Goal: Task Accomplishment & Management: Manage account settings

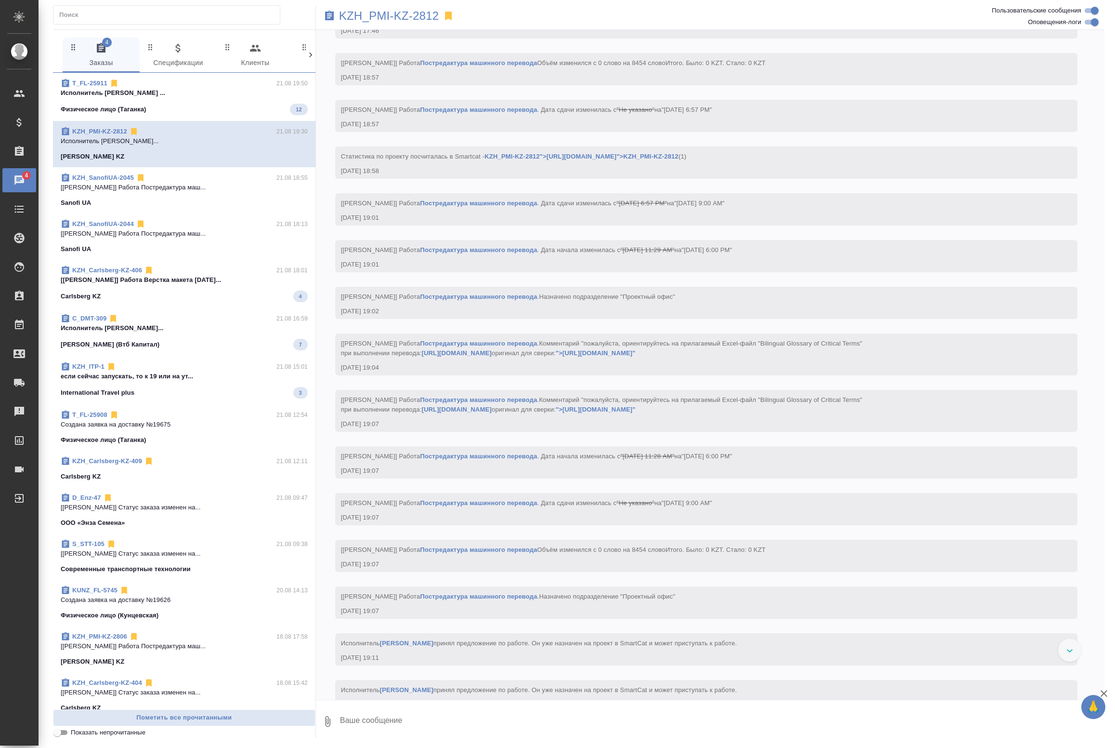
scroll to position [1014, 0]
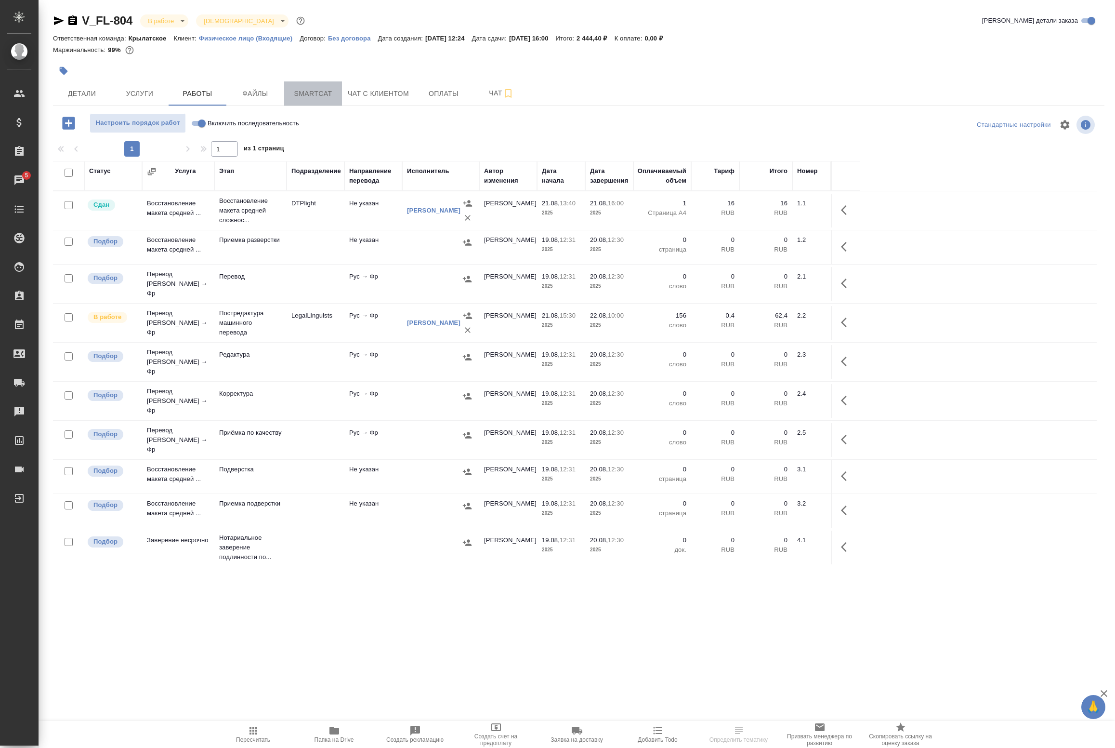
click at [329, 94] on span "Smartcat" at bounding box center [313, 94] width 46 height 12
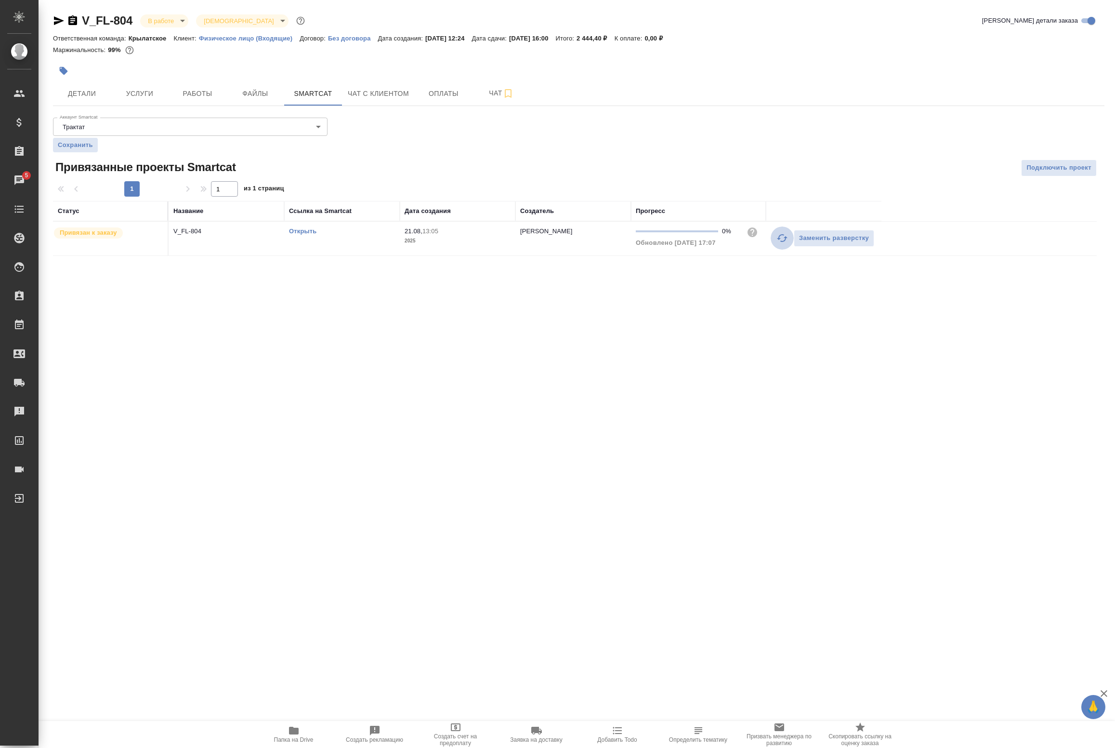
click at [777, 235] on icon "button" at bounding box center [782, 238] width 12 height 12
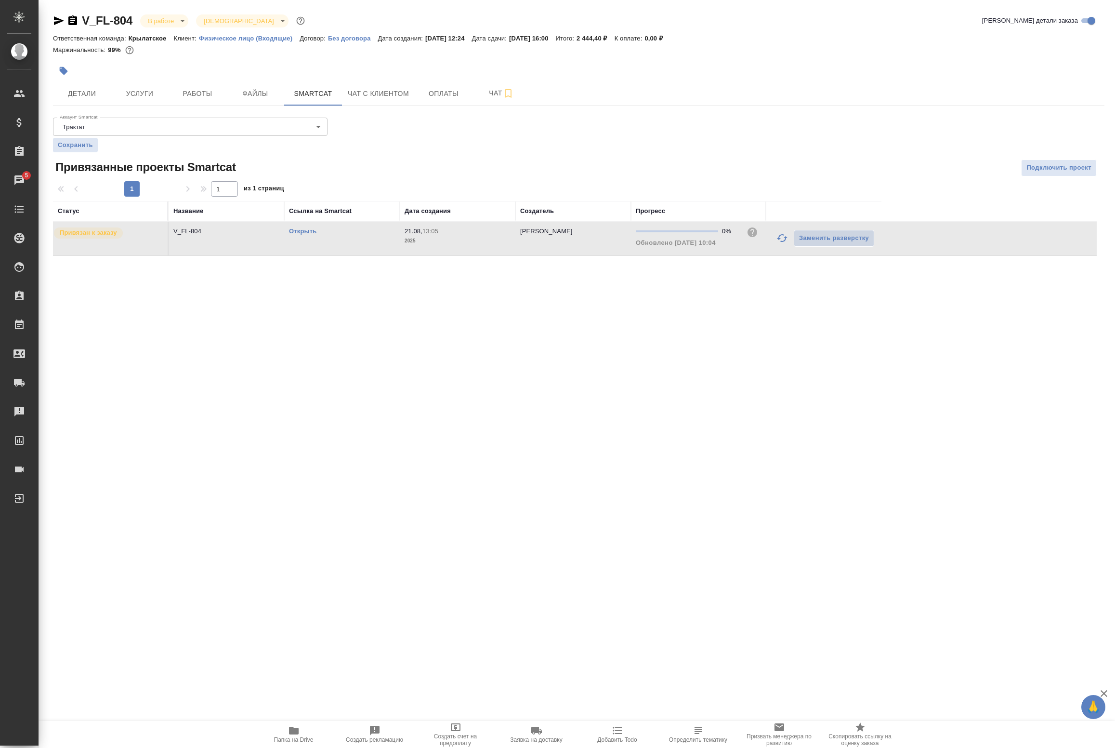
click at [305, 232] on link "Открыть" at bounding box center [302, 230] width 27 height 7
click at [186, 98] on span "Работы" at bounding box center [197, 94] width 46 height 12
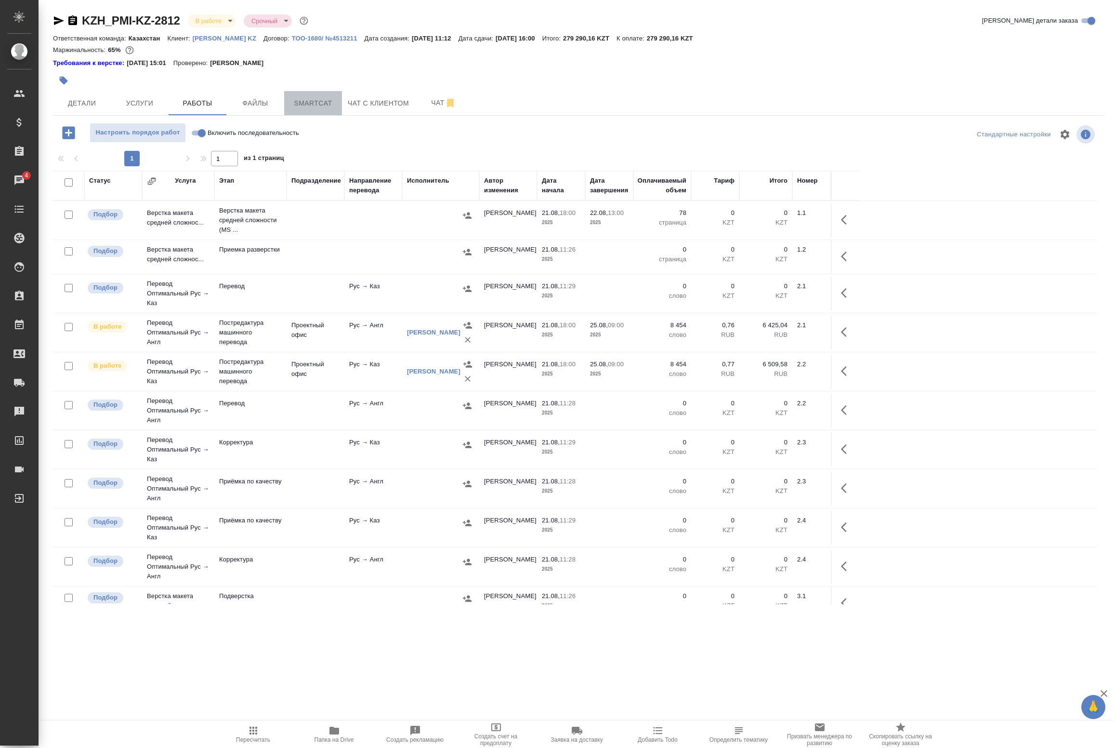
click at [299, 104] on span "Smartcat" at bounding box center [313, 103] width 46 height 12
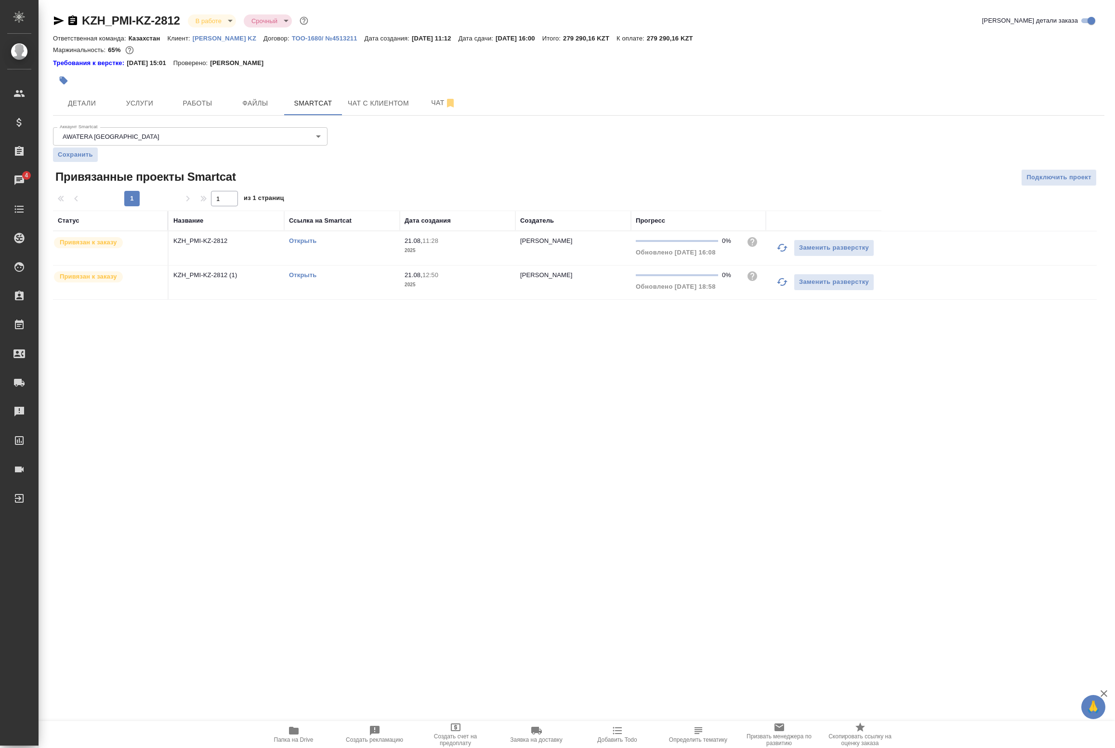
click at [303, 246] on div "Открыть" at bounding box center [342, 241] width 106 height 10
click at [299, 240] on link "Открыть" at bounding box center [302, 240] width 27 height 7
click at [312, 275] on link "Открыть" at bounding box center [302, 274] width 27 height 7
click at [205, 114] on button "Работы" at bounding box center [198, 103] width 58 height 24
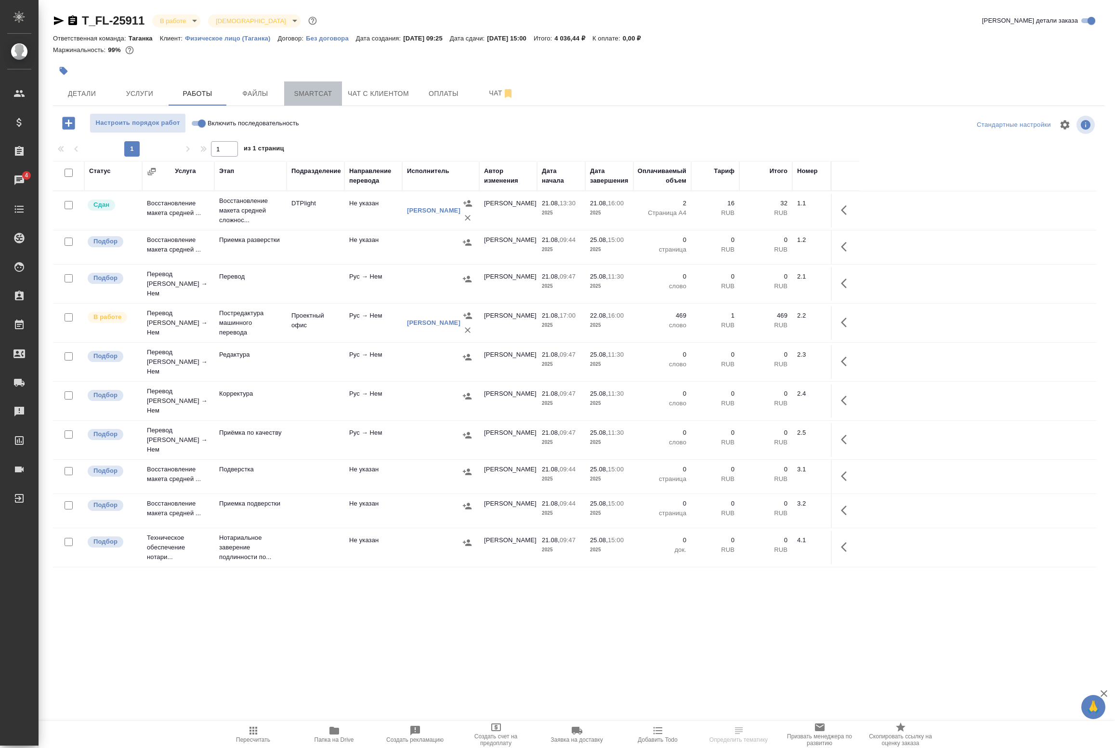
click at [318, 92] on span "Smartcat" at bounding box center [313, 94] width 46 height 12
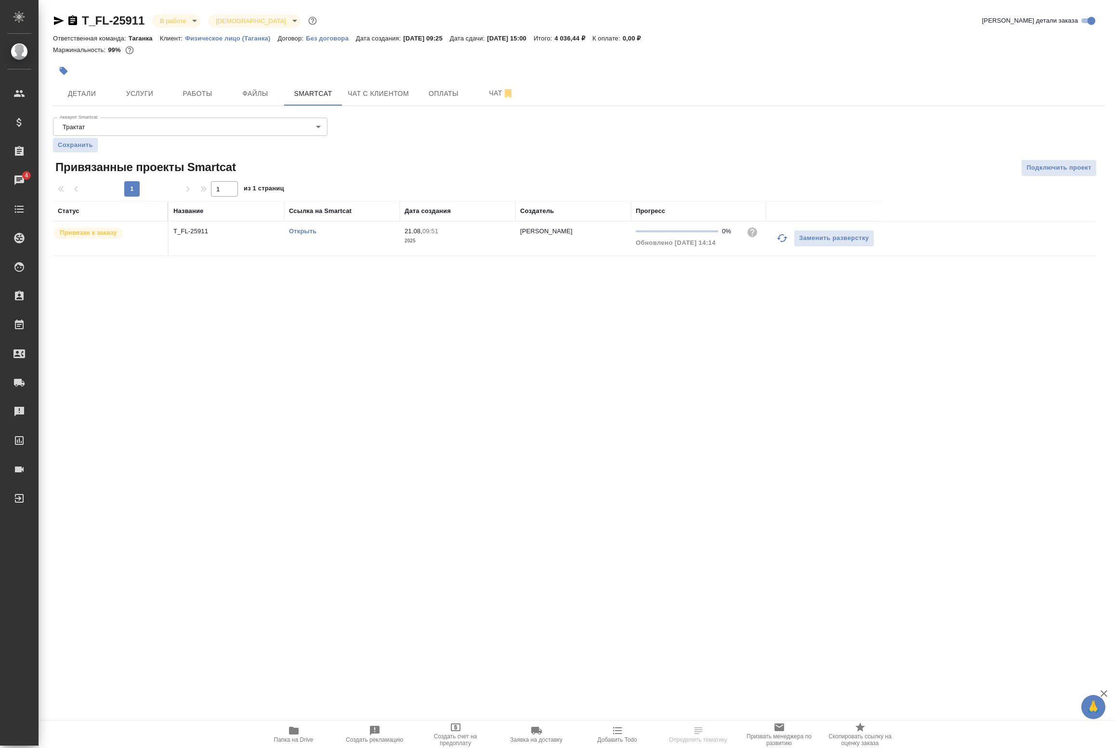
click at [302, 232] on link "Открыть" at bounding box center [302, 230] width 27 height 7
click at [187, 99] on span "Работы" at bounding box center [197, 94] width 46 height 12
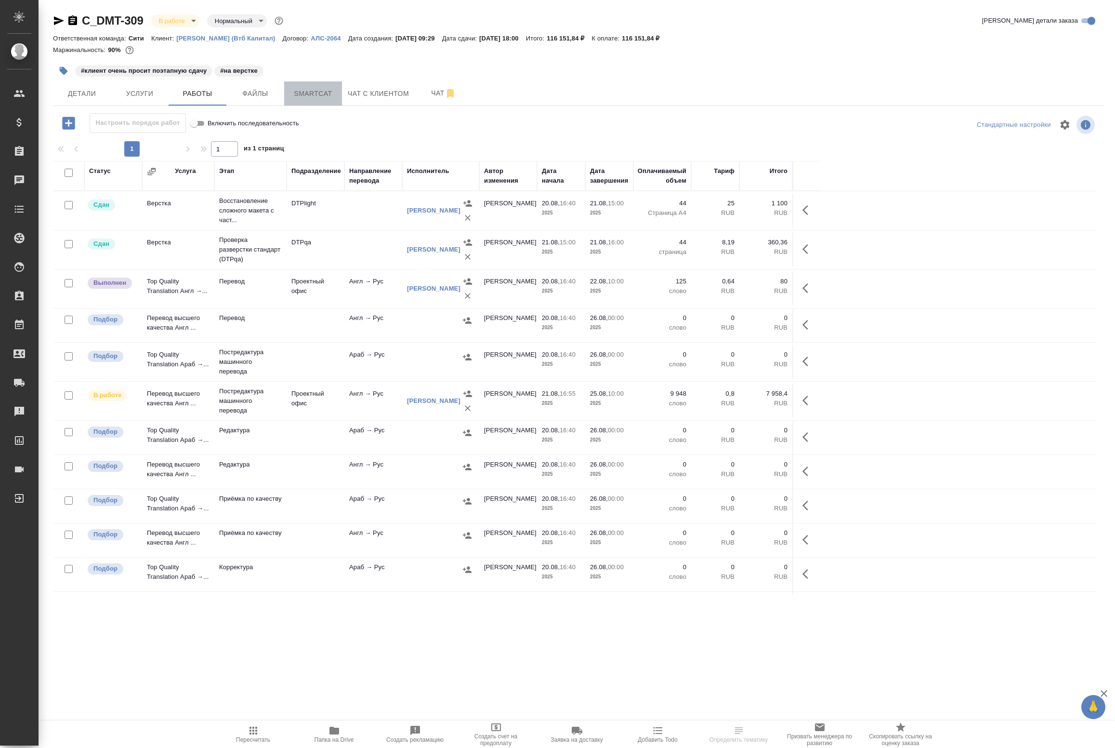
click at [318, 95] on span "Smartcat" at bounding box center [313, 94] width 46 height 12
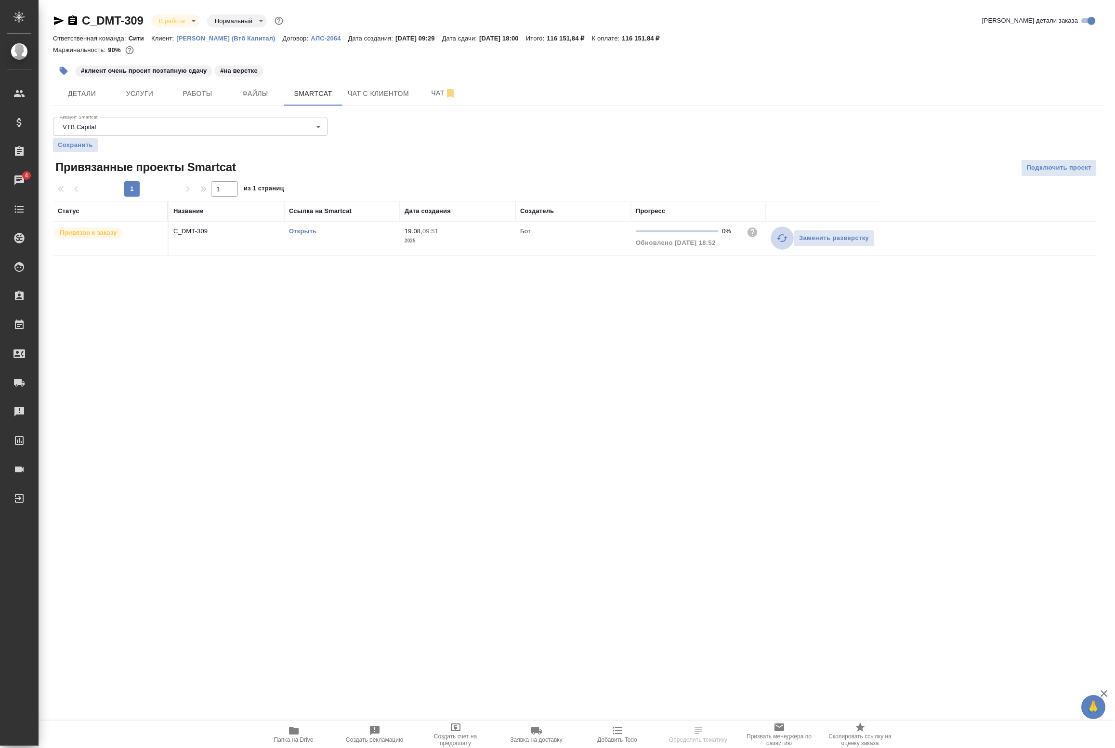
click at [776, 239] on icon "button" at bounding box center [782, 238] width 12 height 12
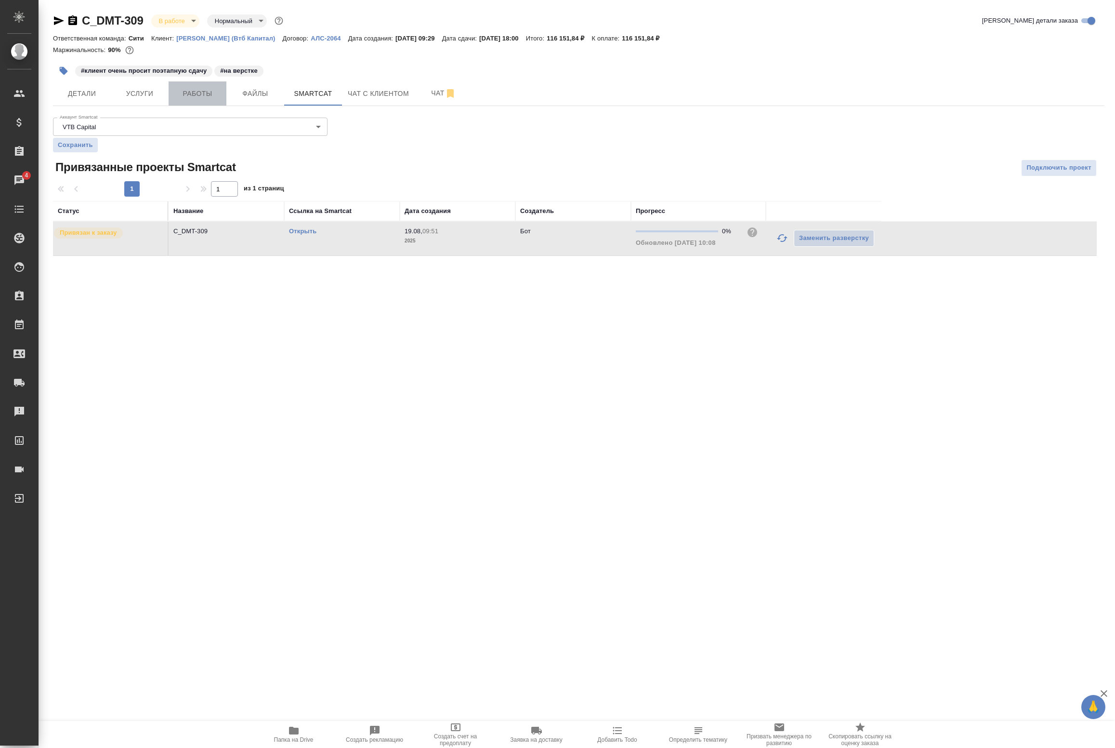
click at [203, 89] on span "Работы" at bounding box center [197, 94] width 46 height 12
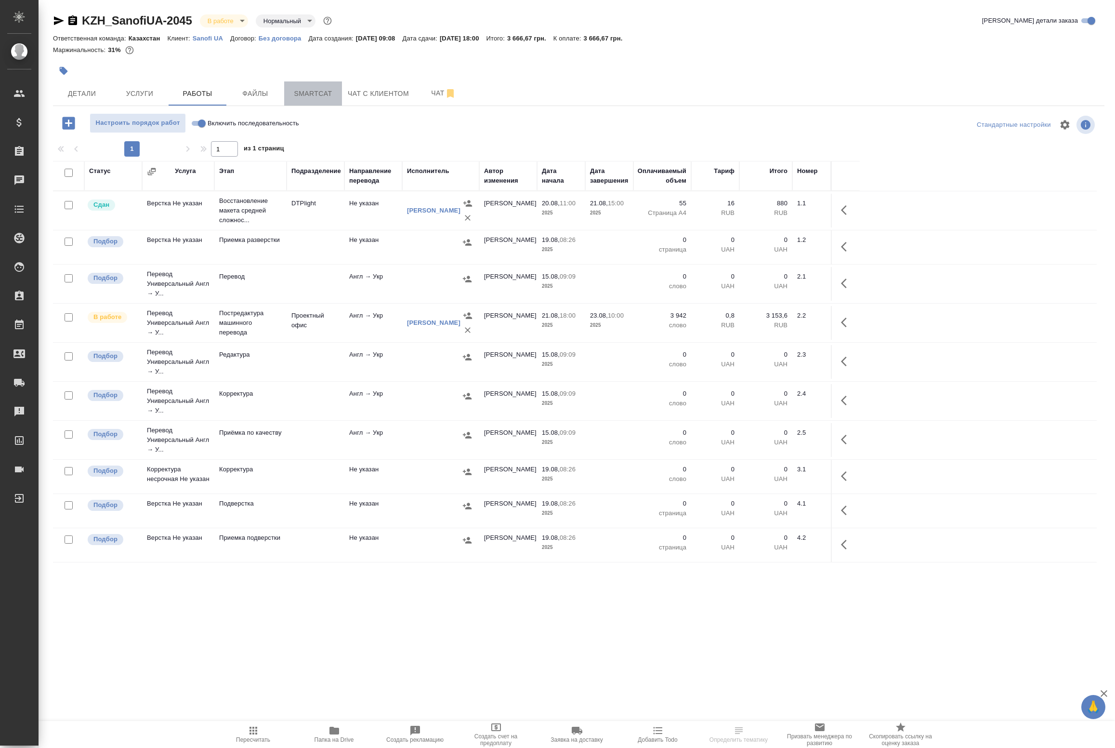
click at [305, 95] on span "Smartcat" at bounding box center [313, 94] width 46 height 12
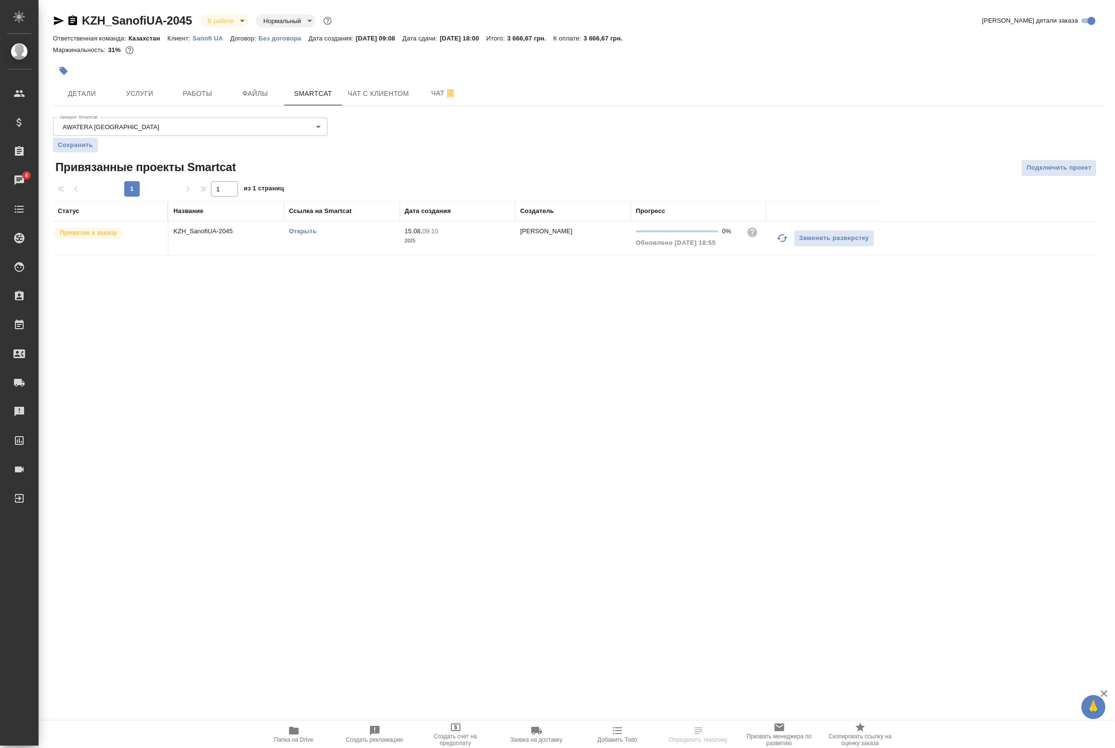
click at [782, 241] on icon "button" at bounding box center [782, 238] width 12 height 12
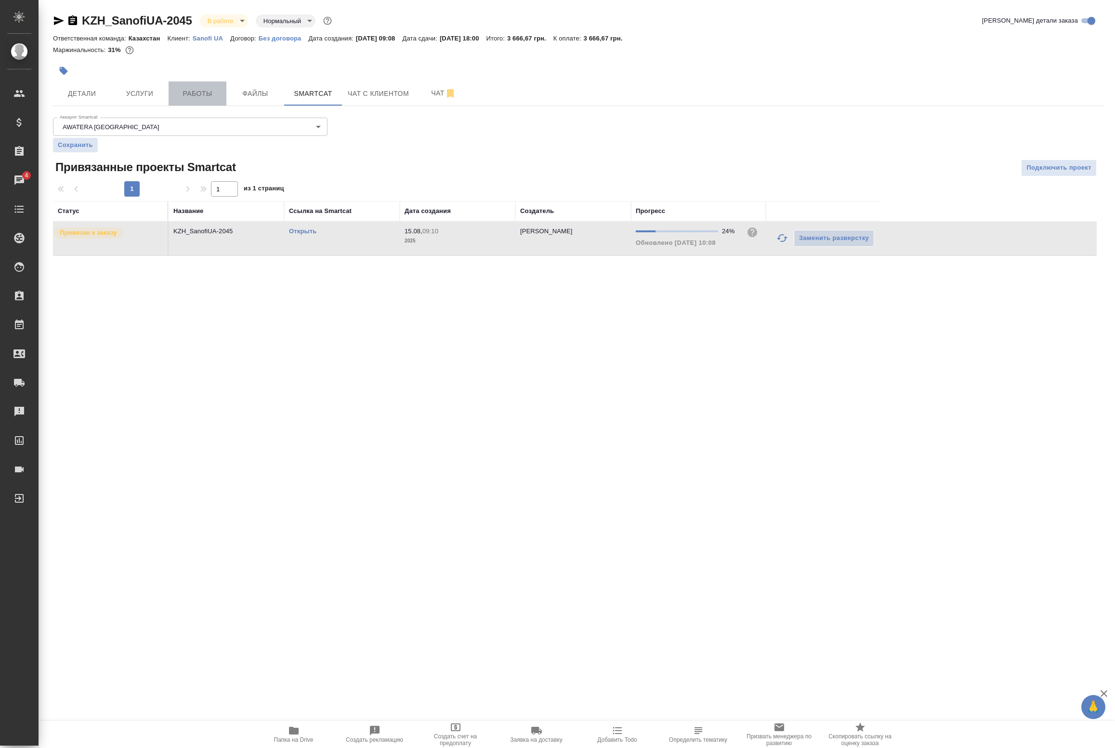
click at [191, 92] on span "Работы" at bounding box center [197, 94] width 46 height 12
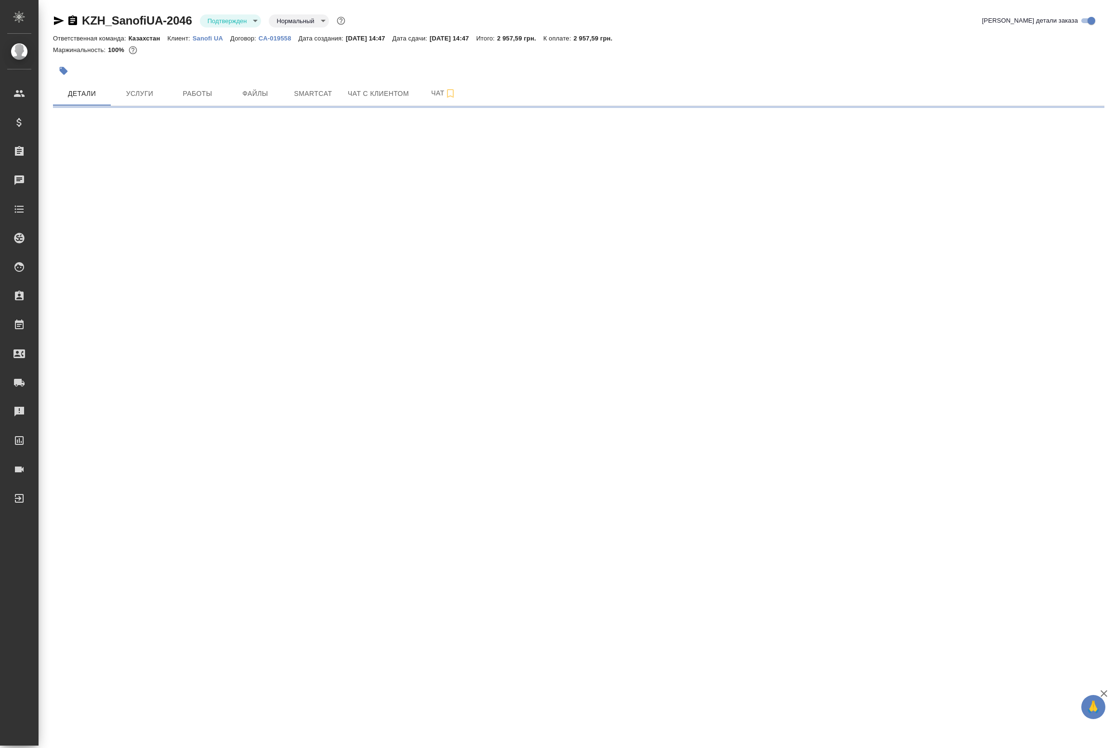
select select "RU"
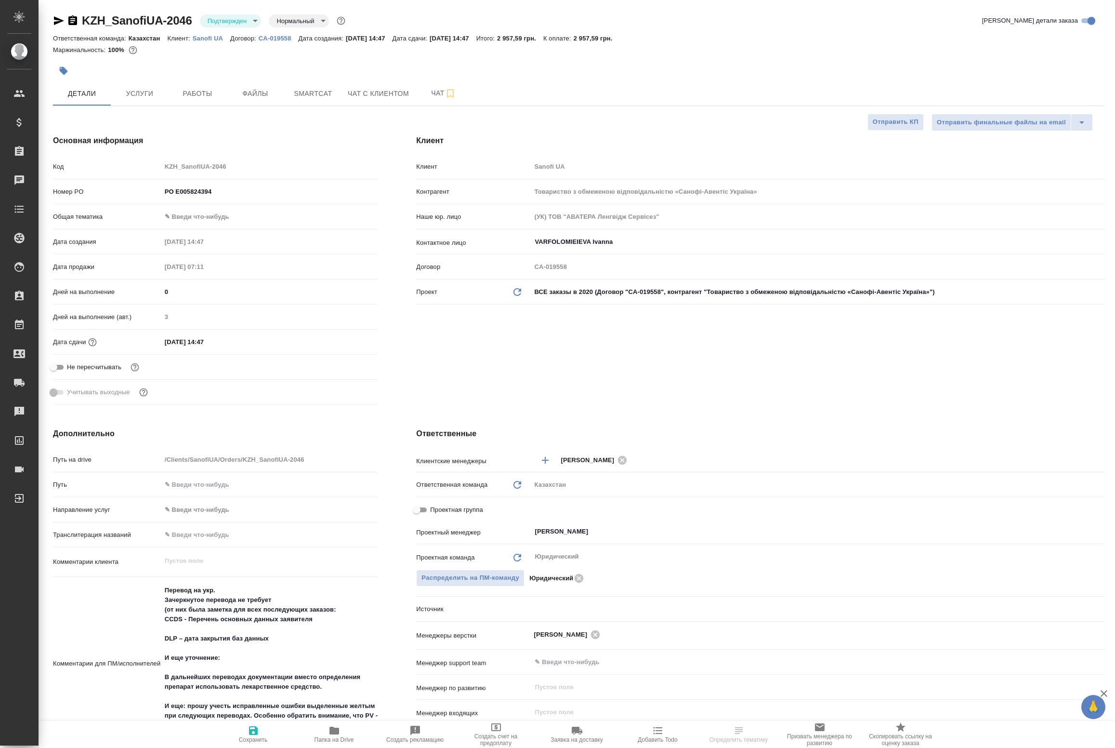
type textarea "x"
click at [229, 20] on body "🙏 .cls-1 fill:#fff; AWATERA Badanyan Artak Клиенты Спецификации Заказы Чаты Tod…" at bounding box center [557, 374] width 1115 height 748
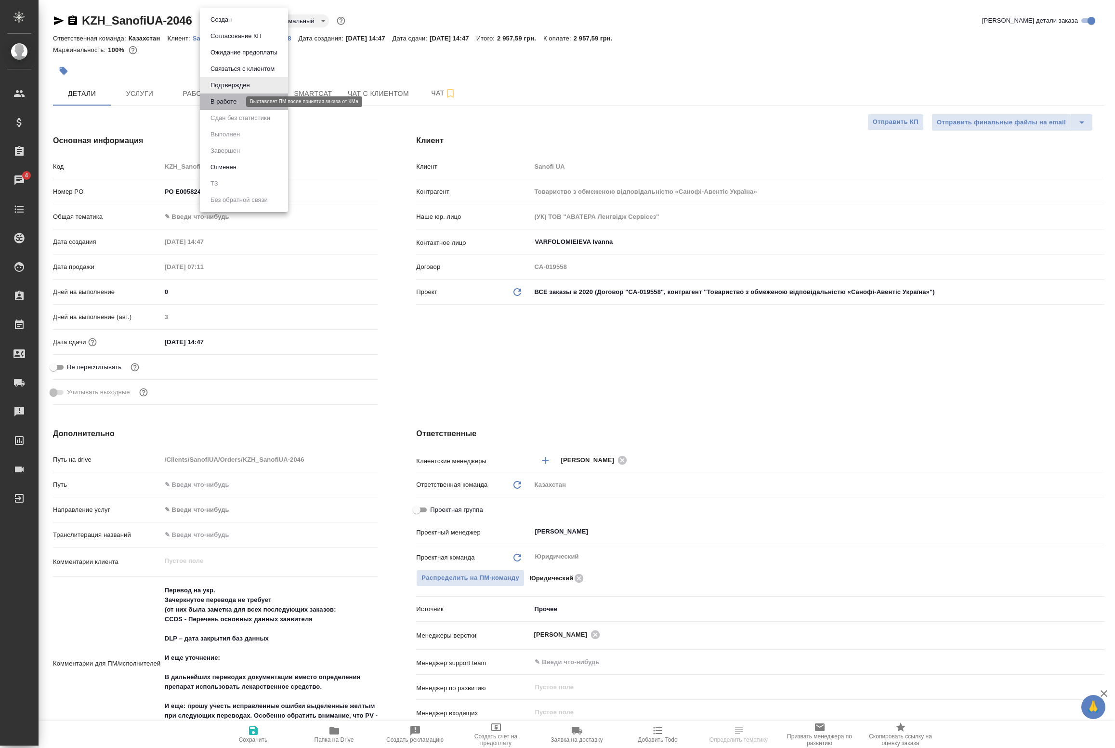
click at [226, 98] on button "В работе" at bounding box center [224, 101] width 32 height 11
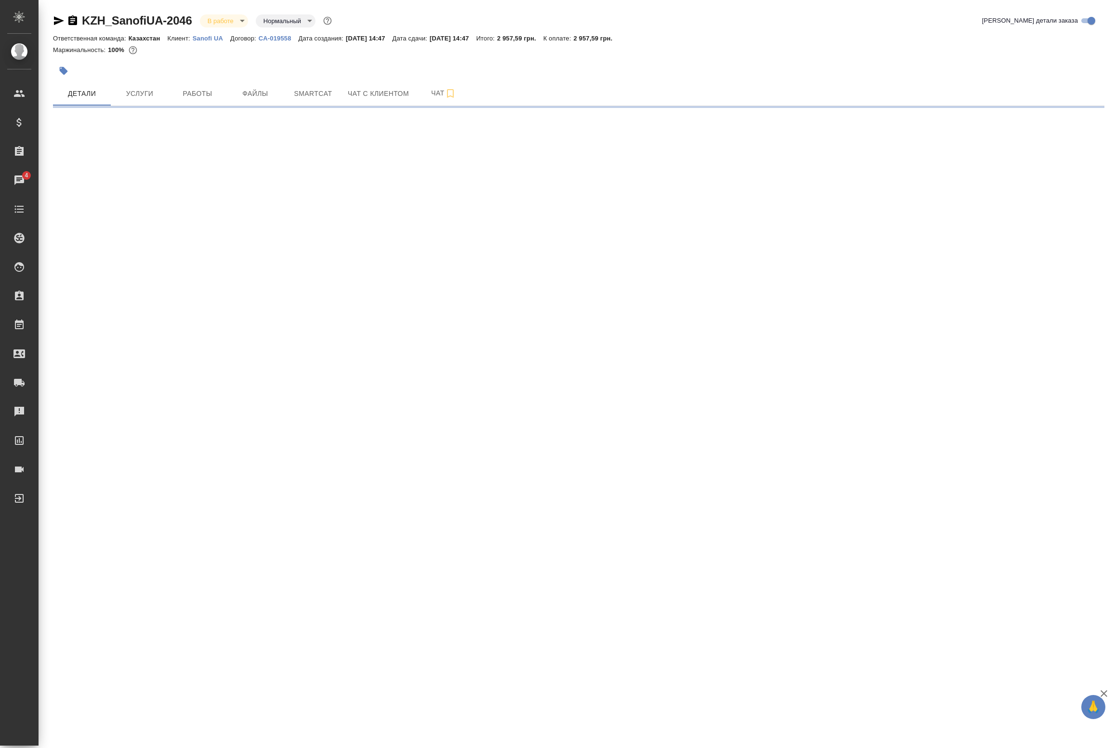
select select "RU"
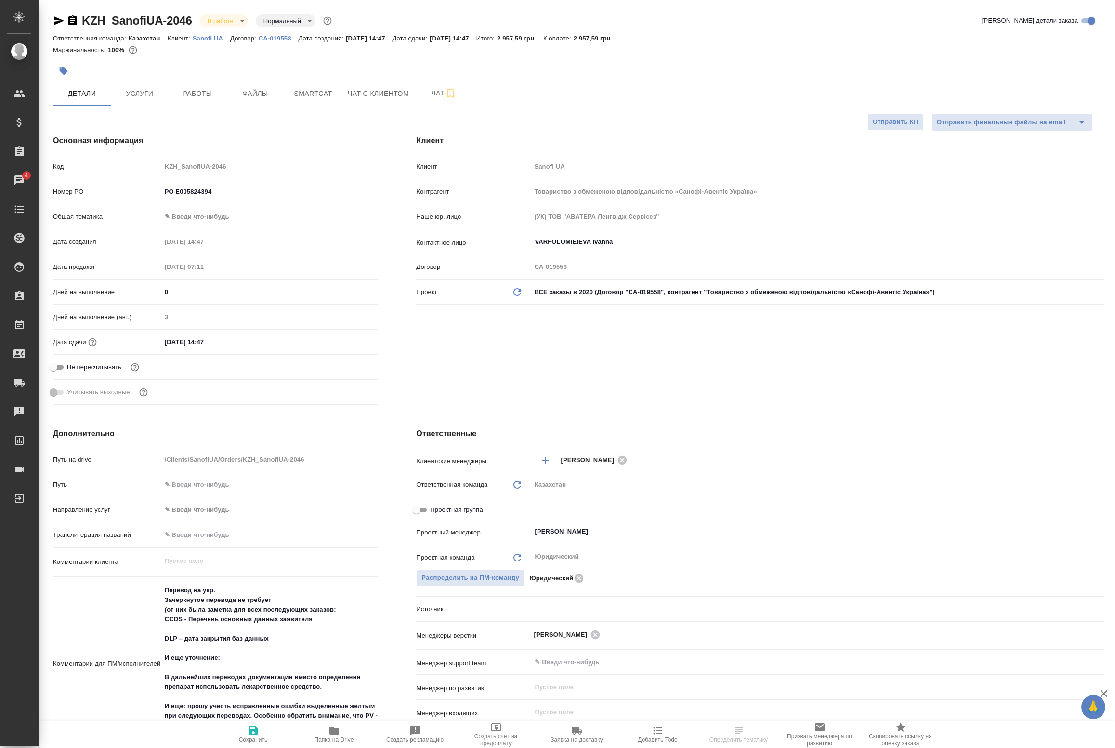
type textarea "x"
click at [255, 737] on span "Сохранить" at bounding box center [253, 739] width 29 height 7
type textarea "x"
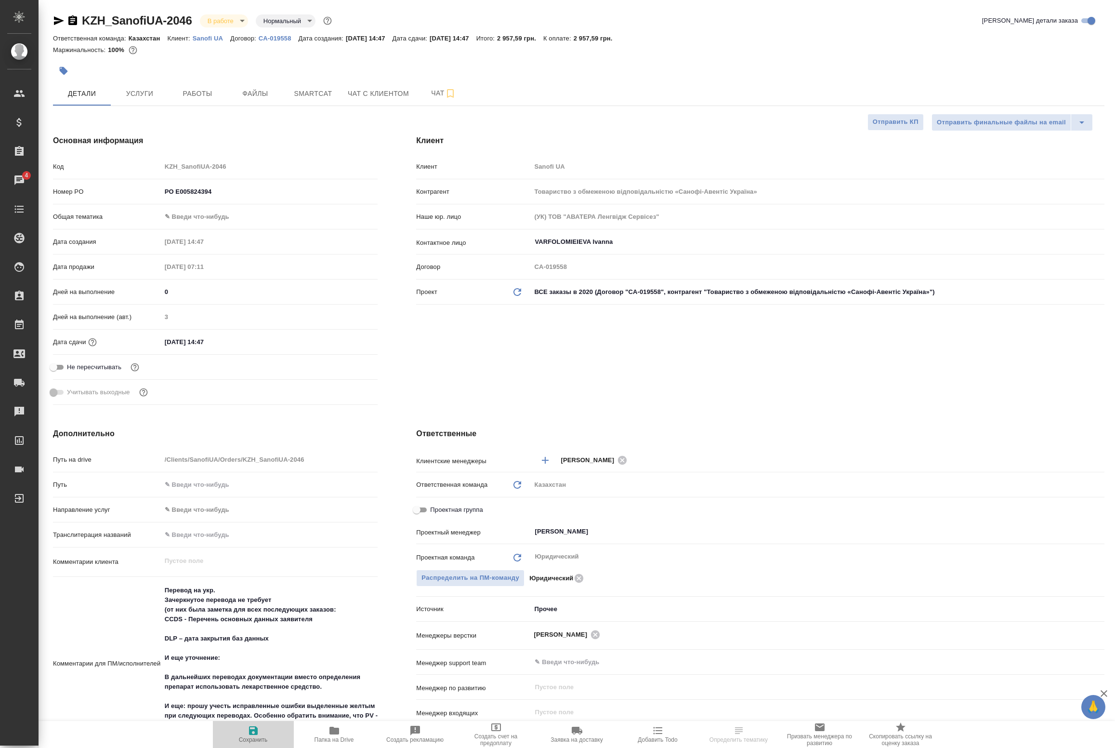
type textarea "x"
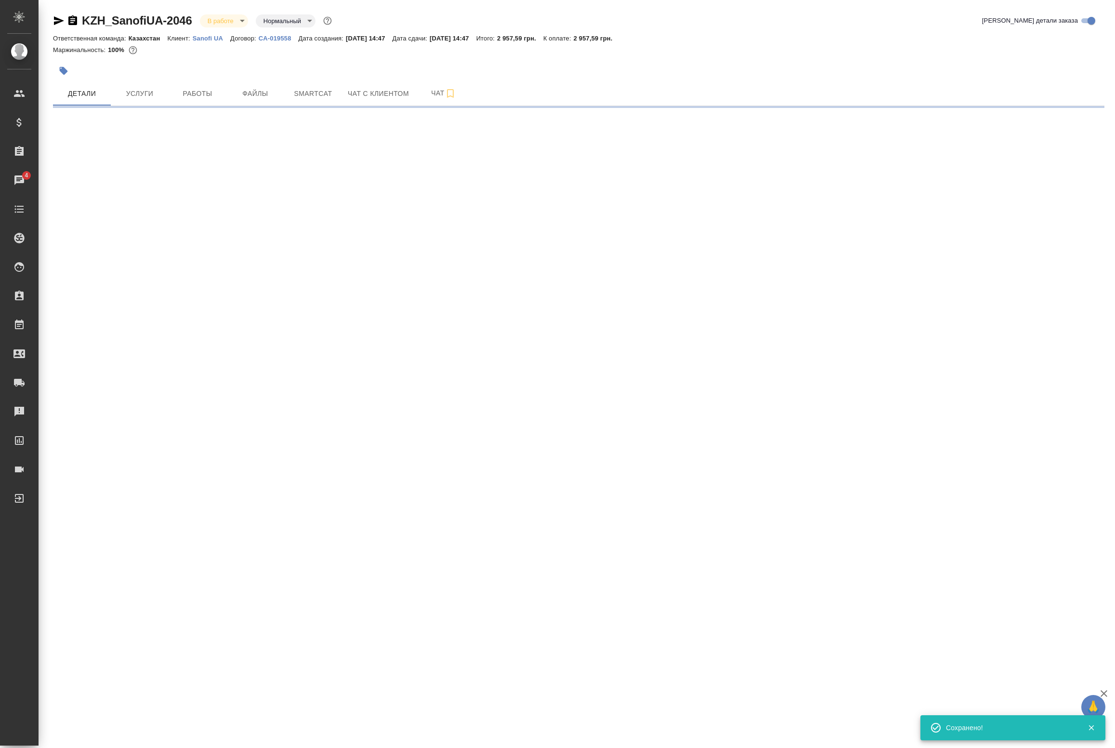
select select "RU"
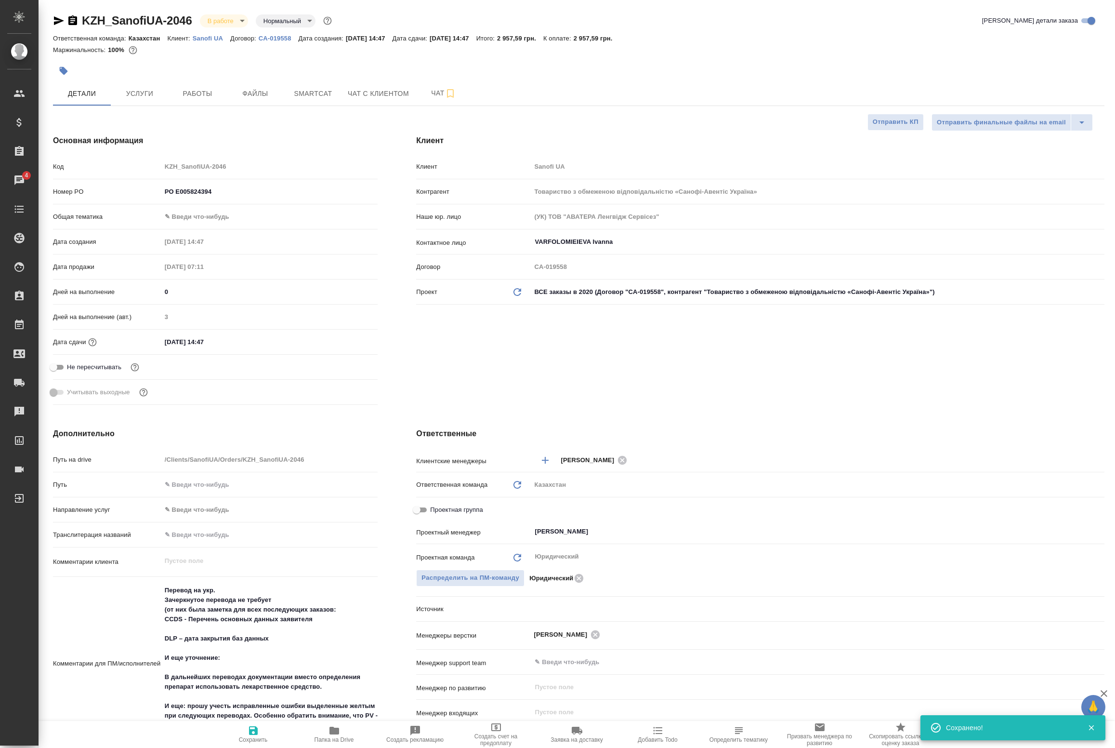
type textarea "x"
click at [209, 97] on span "Работы" at bounding box center [197, 94] width 46 height 12
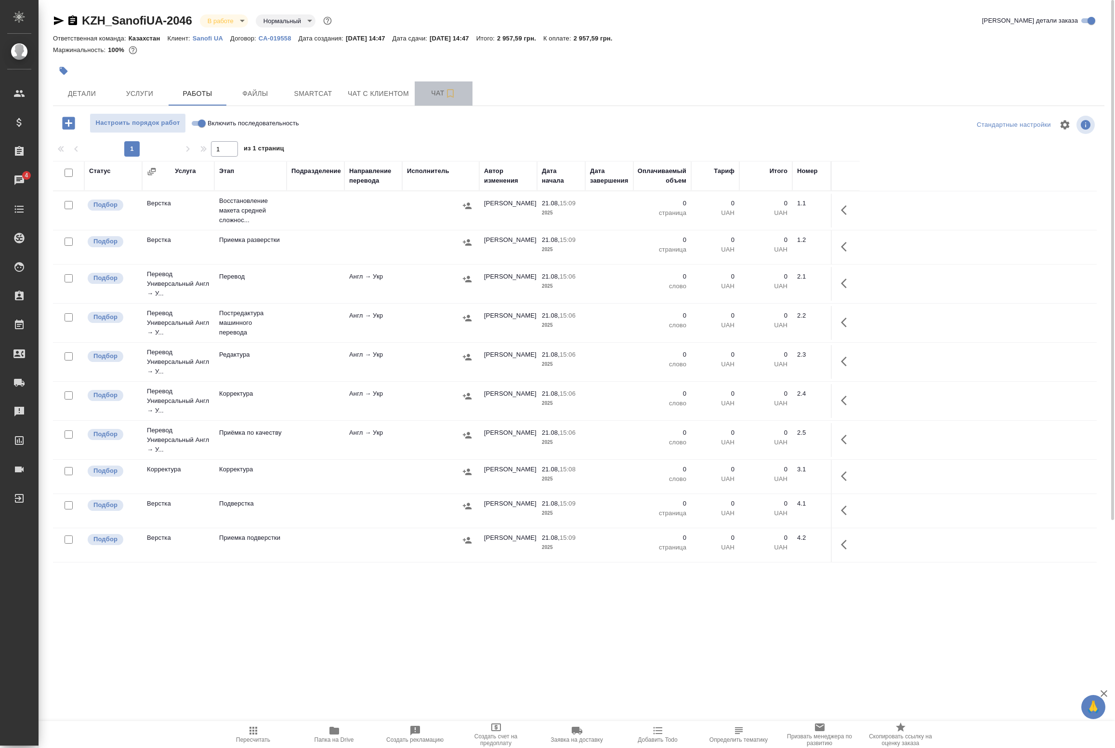
click at [438, 92] on span "Чат" at bounding box center [444, 93] width 46 height 12
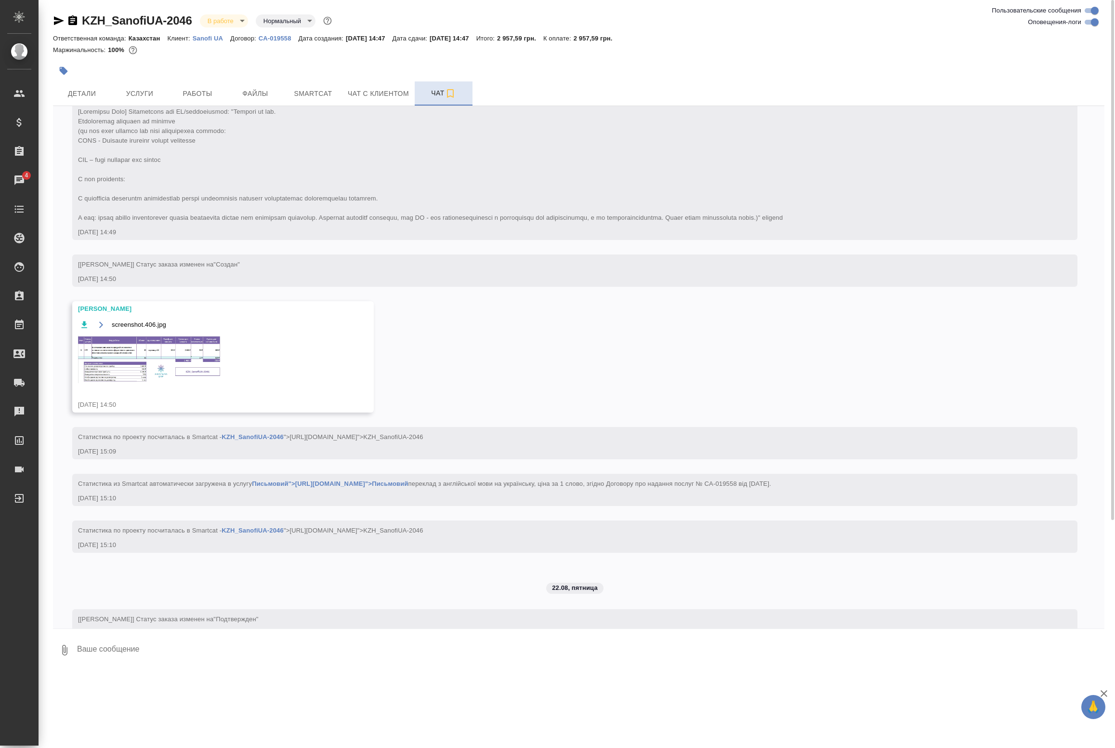
scroll to position [165, 0]
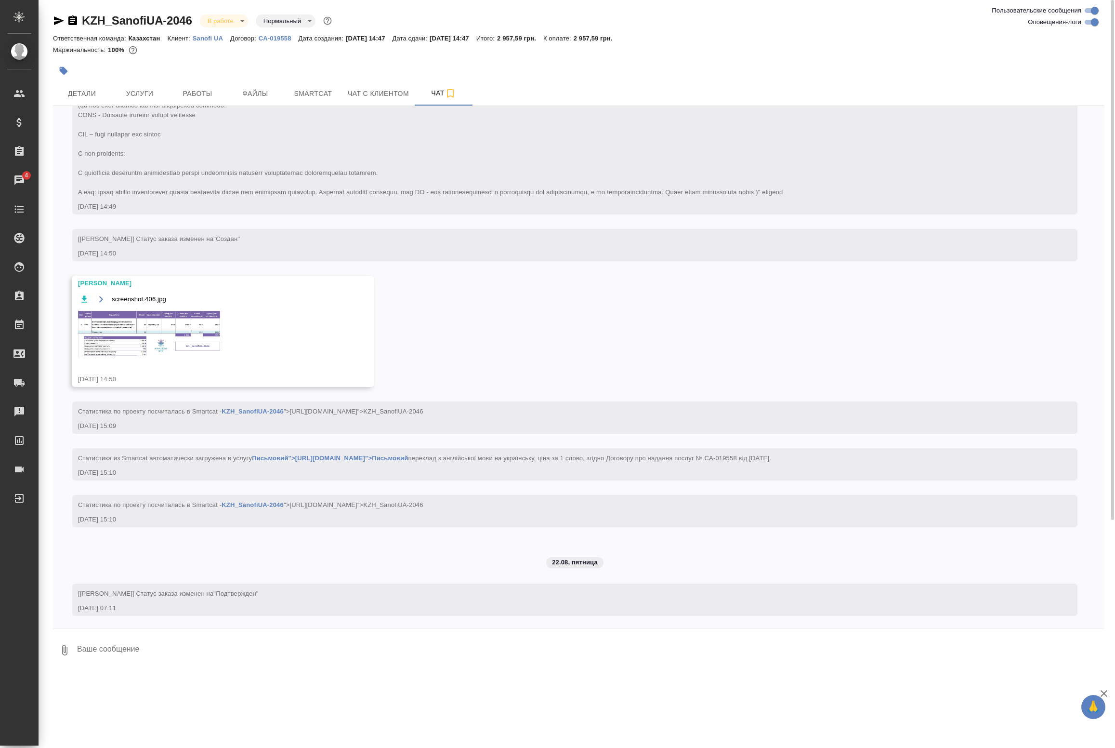
click at [150, 343] on img at bounding box center [150, 334] width 145 height 48
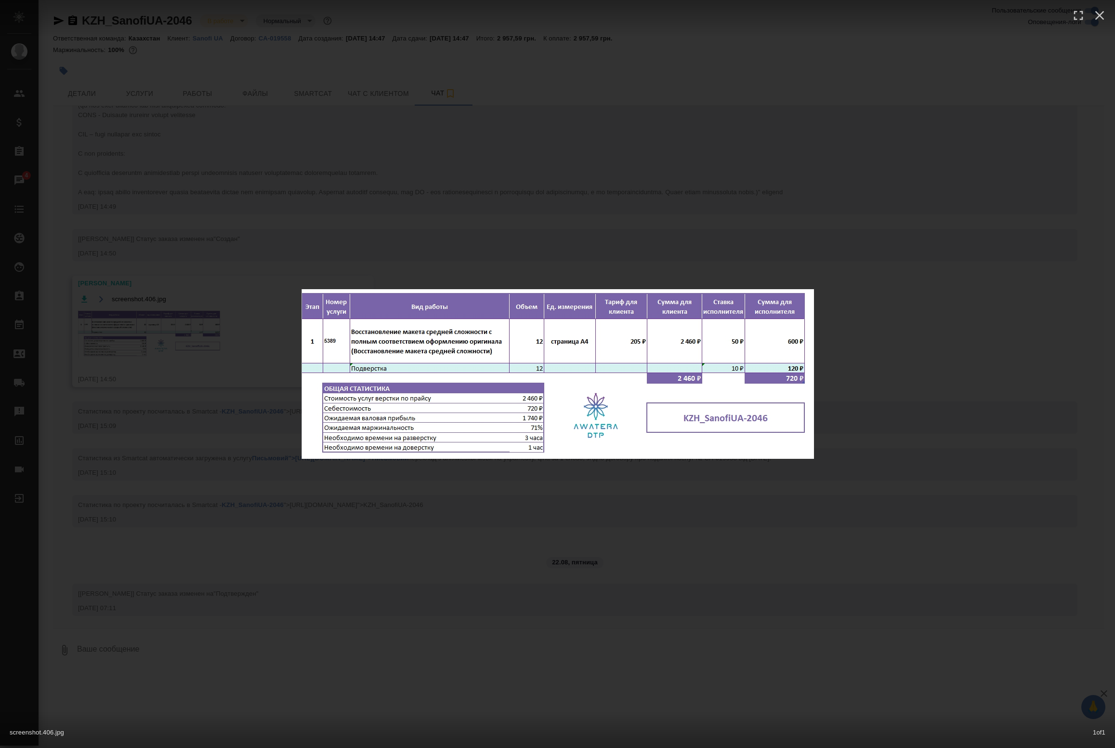
click at [228, 158] on div "screenshot.406.jpg 1 of 1" at bounding box center [557, 374] width 1115 height 748
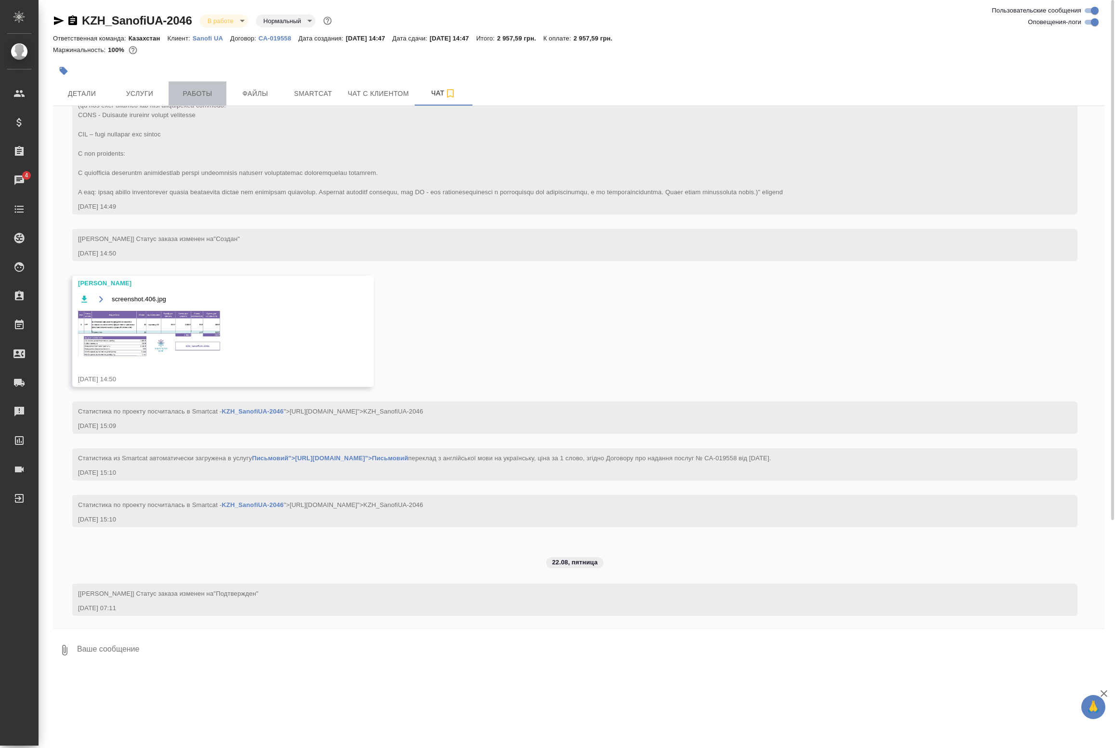
click at [180, 100] on button "Работы" at bounding box center [198, 93] width 58 height 24
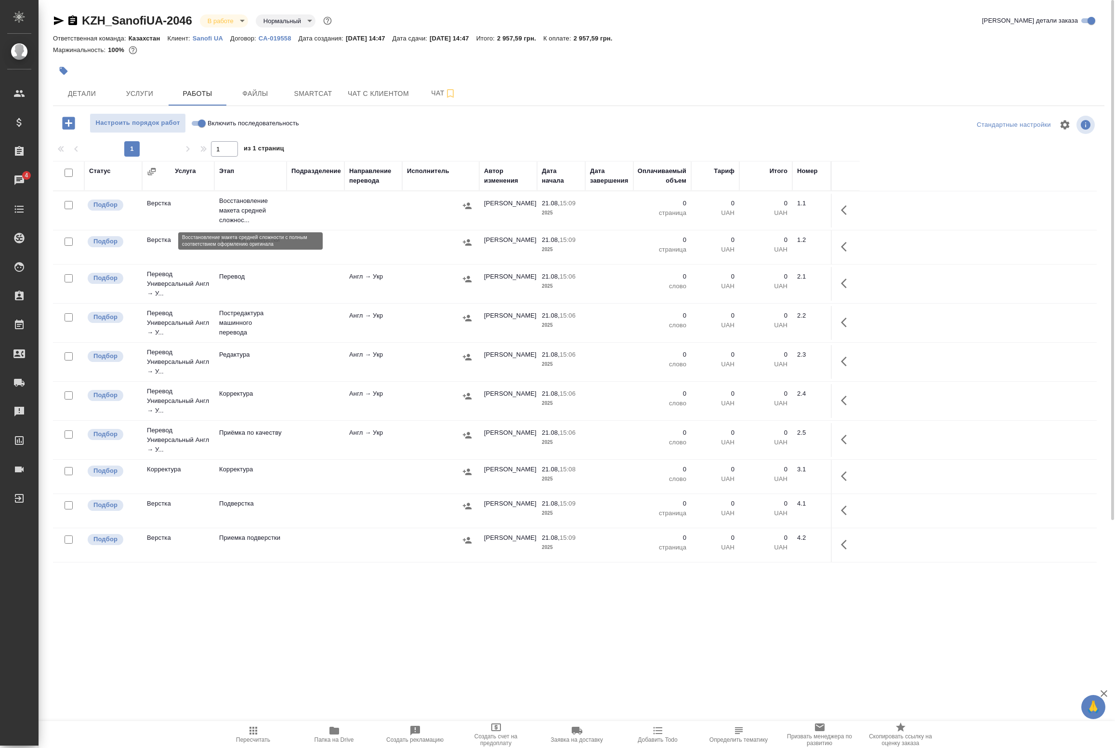
click at [259, 212] on p "Восстановление макета средней сложнос..." at bounding box center [250, 210] width 63 height 29
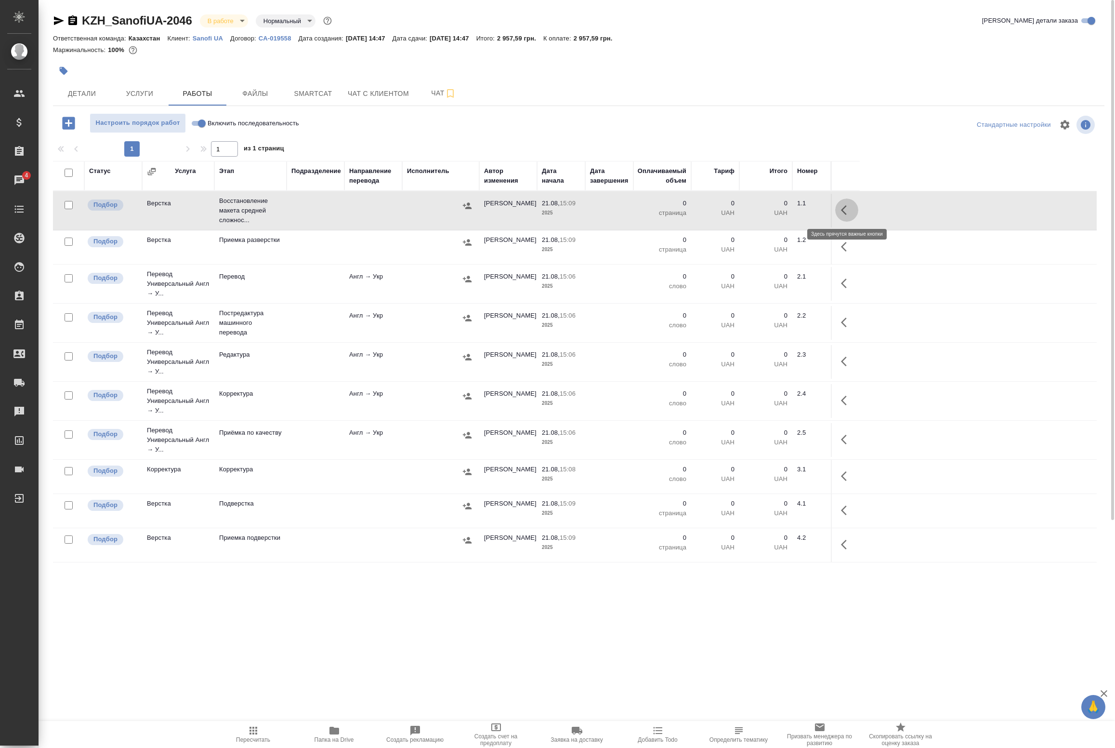
click at [843, 209] on icon "button" at bounding box center [844, 210] width 6 height 10
click at [768, 210] on button "button" at bounding box center [776, 209] width 16 height 23
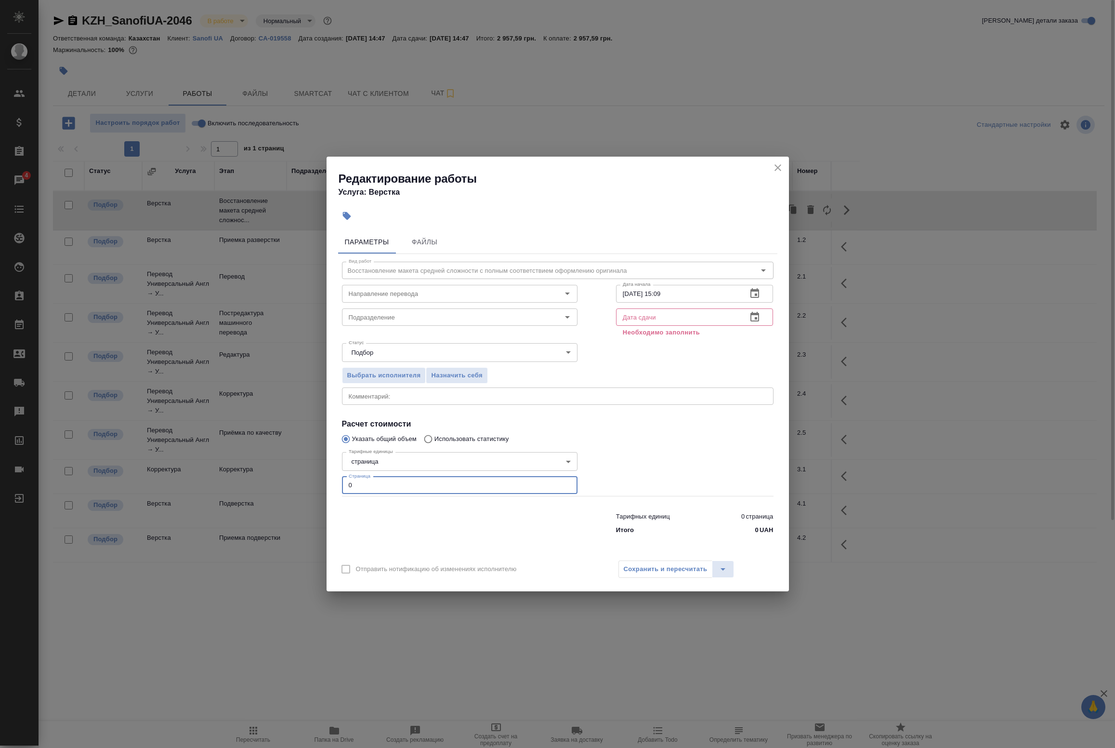
drag, startPoint x: 357, startPoint y: 488, endPoint x: 286, endPoint y: 493, distance: 71.5
click at [286, 493] on div "Редактирование работы Услуга: Верстка Параметры Файлы Вид работ Восстановление …" at bounding box center [557, 374] width 1115 height 748
type input "12"
click at [653, 313] on input "text" at bounding box center [678, 316] width 124 height 17
click at [758, 292] on icon "button" at bounding box center [755, 294] width 12 height 12
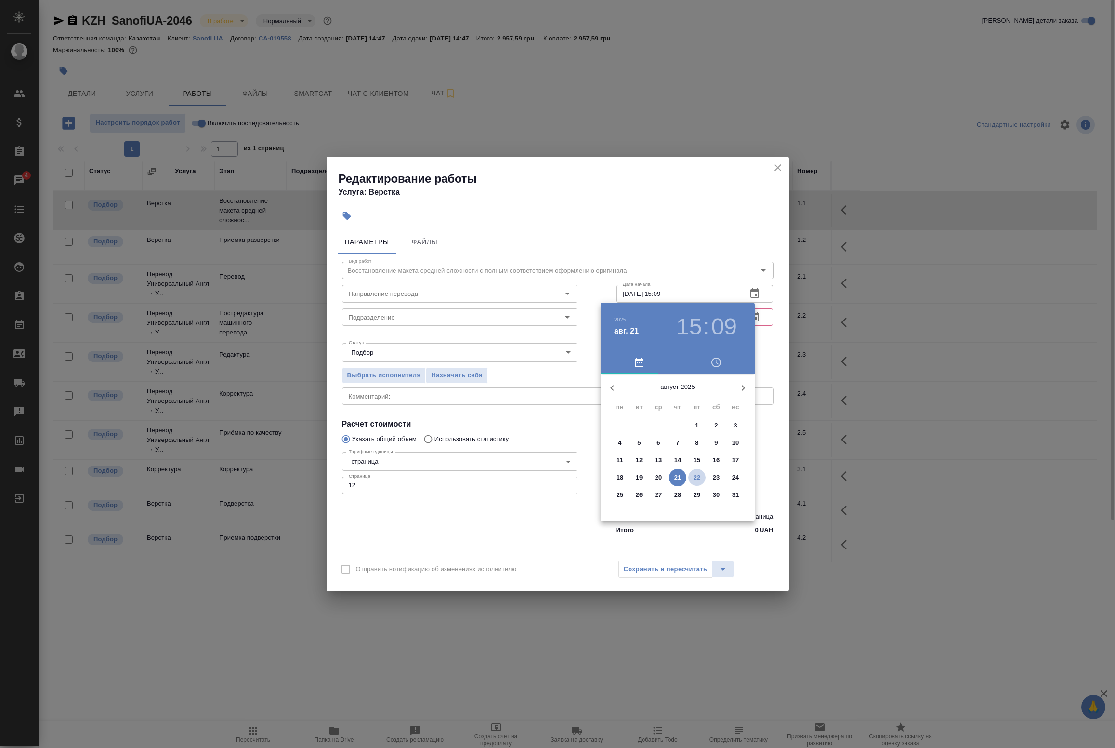
click at [689, 474] on span "22" at bounding box center [696, 478] width 17 height 10
click at [629, 424] on div at bounding box center [677, 449] width 125 height 125
click at [673, 396] on div at bounding box center [677, 449] width 125 height 125
click at [680, 394] on div at bounding box center [677, 449] width 125 height 125
click at [680, 395] on div at bounding box center [677, 449] width 125 height 125
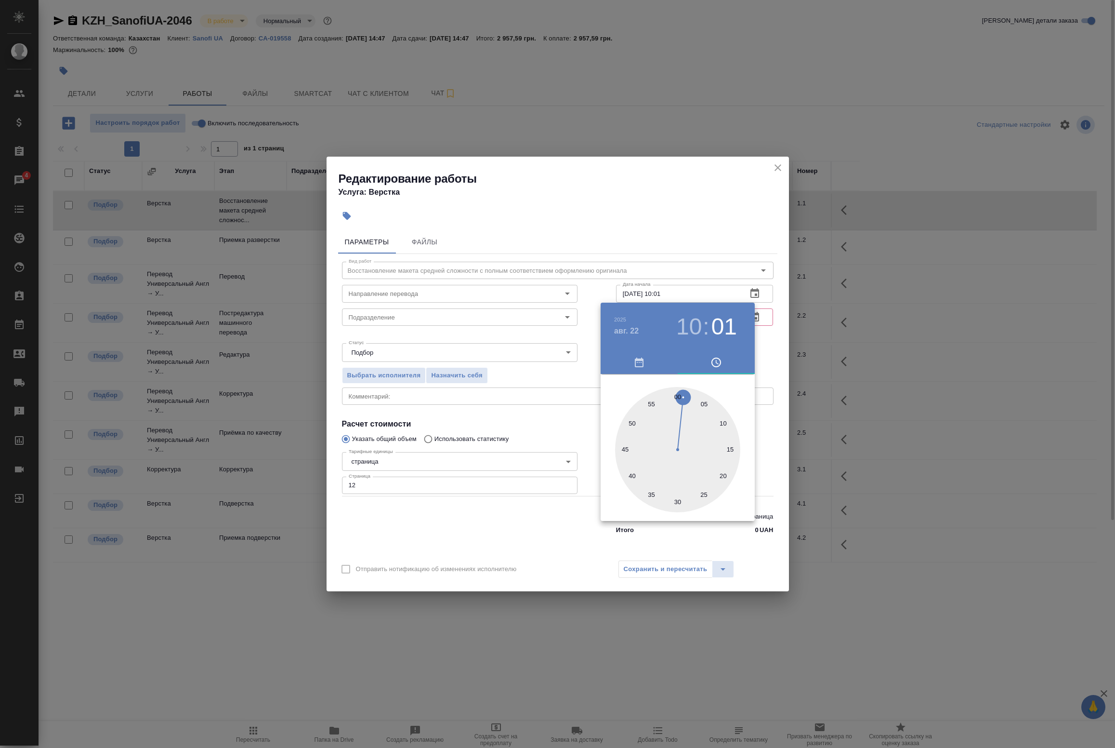
type input "22.08.2025 10:00"
click at [680, 395] on div at bounding box center [677, 449] width 125 height 125
click at [762, 350] on div at bounding box center [557, 374] width 1115 height 748
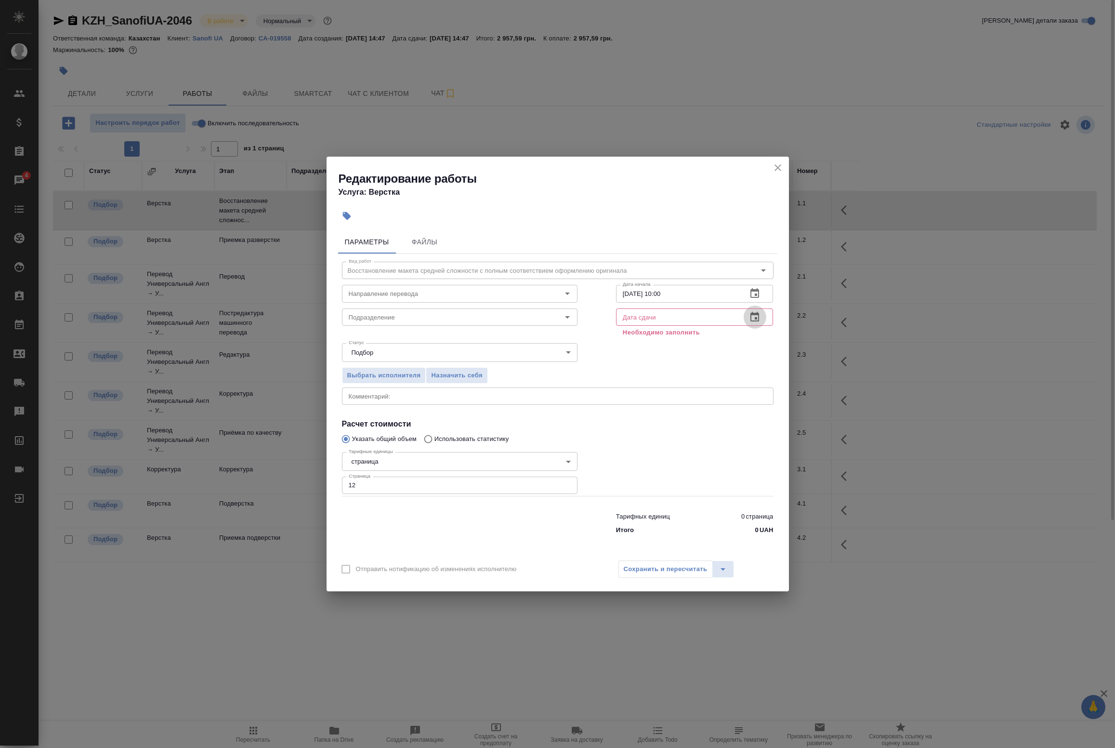
click at [755, 323] on button "button" at bounding box center [754, 316] width 23 height 23
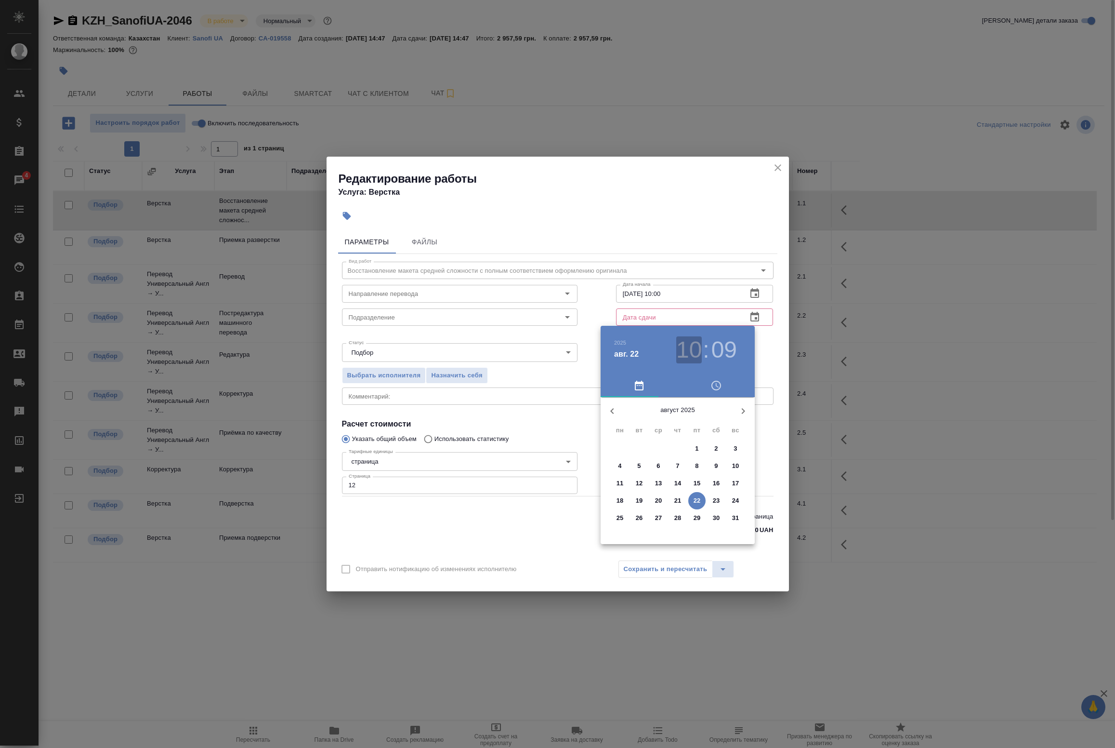
click at [694, 353] on h3 "10" at bounding box center [689, 349] width 26 height 27
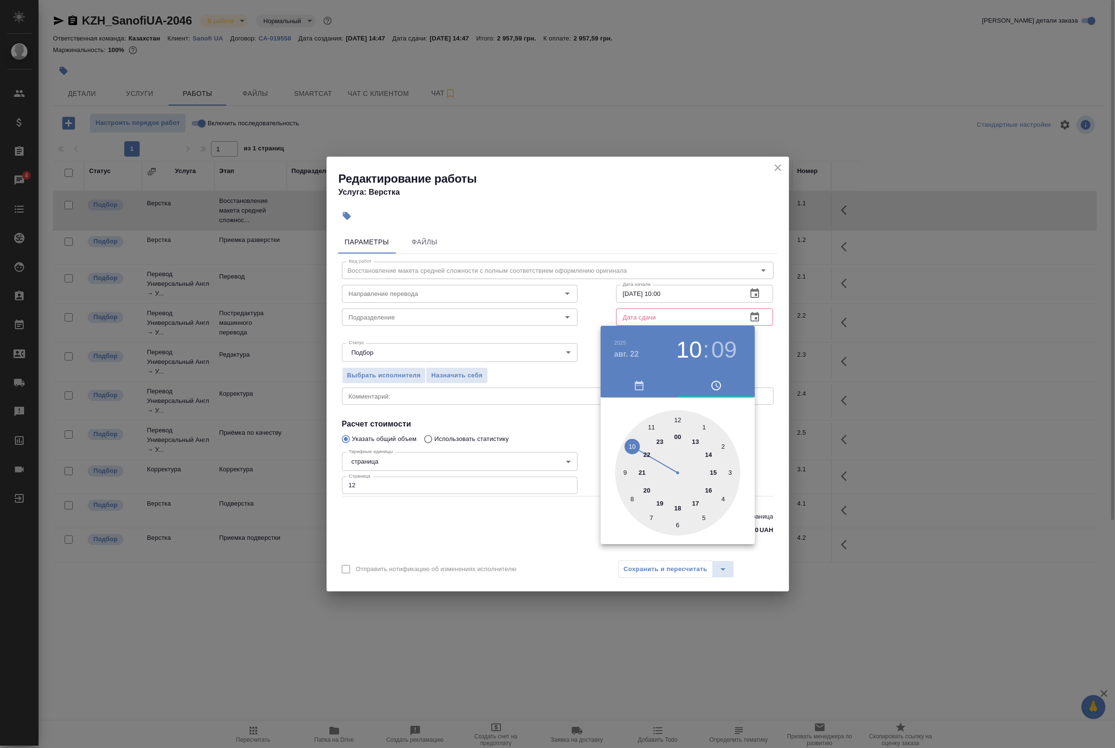
click at [696, 441] on div at bounding box center [677, 472] width 125 height 125
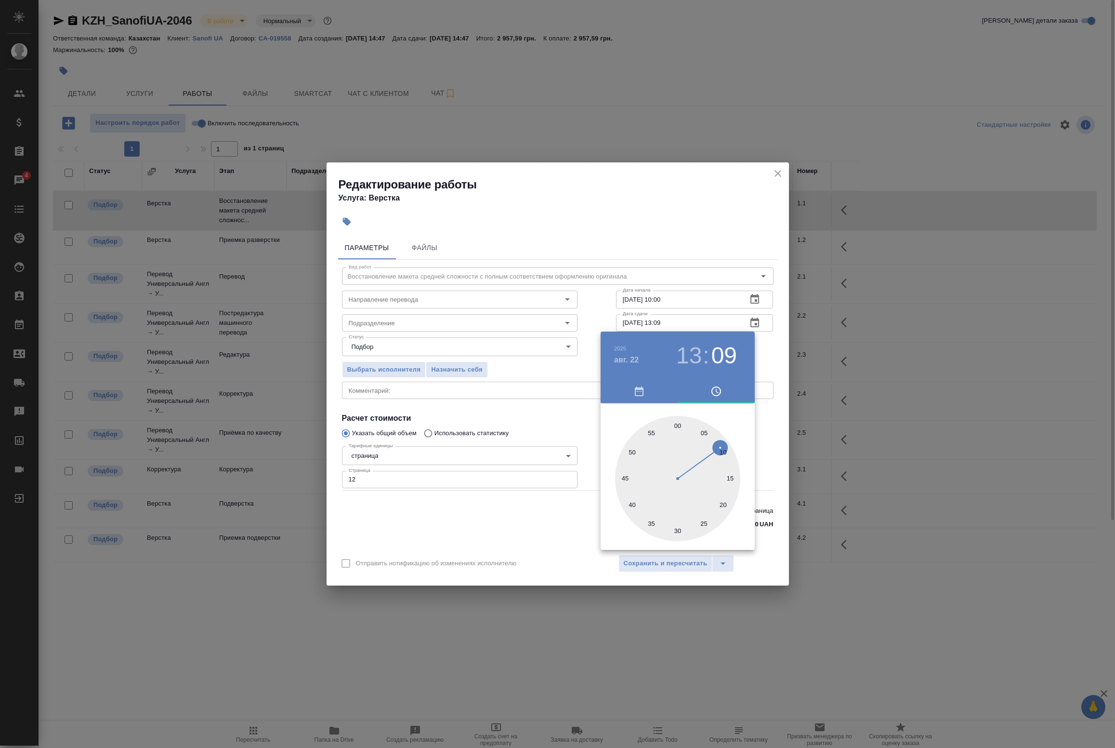
click at [682, 532] on div at bounding box center [677, 478] width 125 height 125
click at [678, 531] on div at bounding box center [677, 478] width 125 height 125
type input "22.08.2025 13:30"
click at [781, 369] on div at bounding box center [557, 374] width 1115 height 748
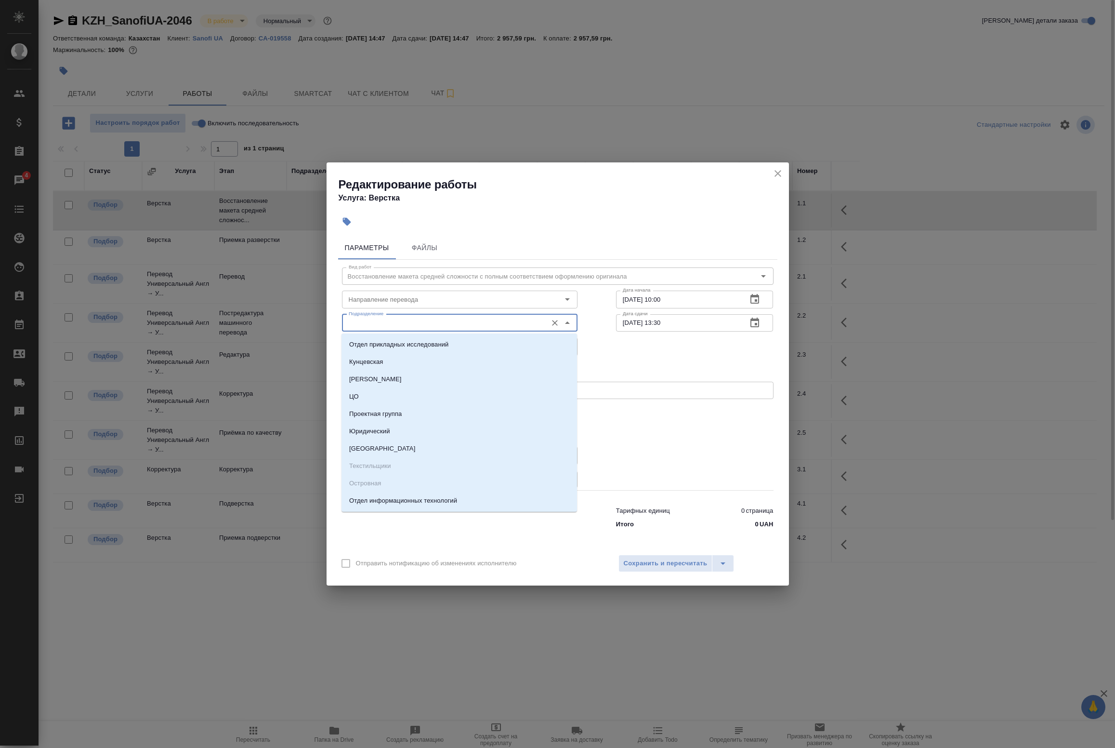
click at [410, 317] on input "Подразделение" at bounding box center [443, 323] width 197 height 12
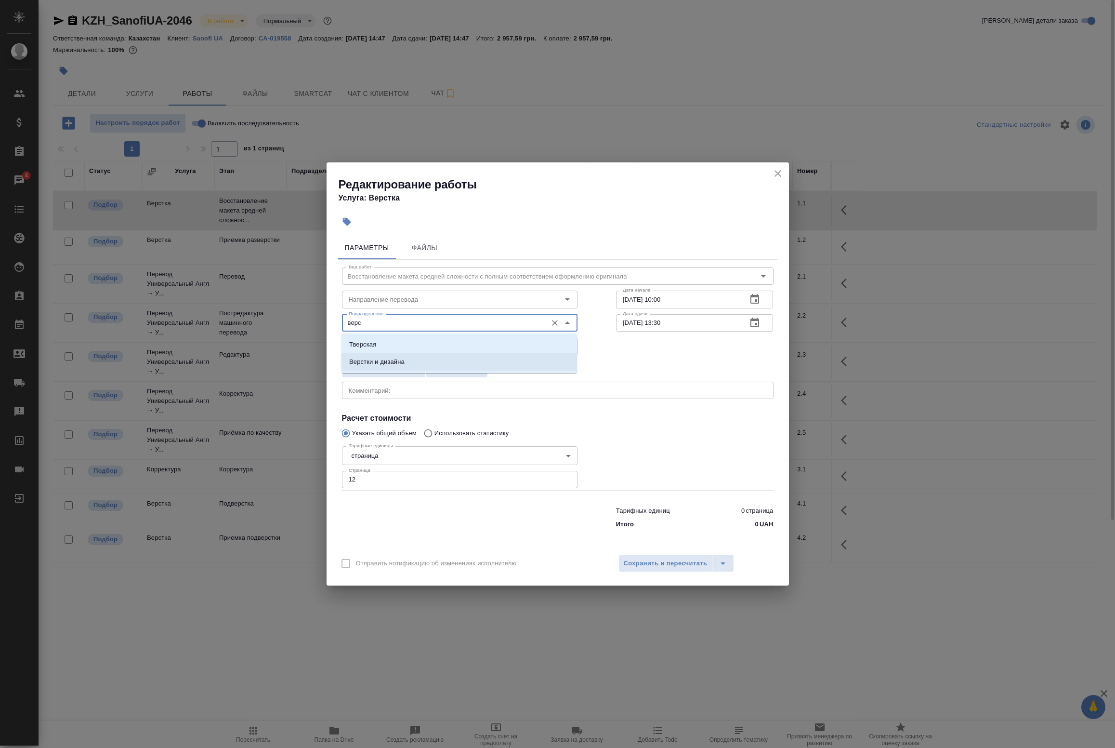
click at [420, 357] on li "Верстки и дизайна" at bounding box center [460, 361] width 236 height 17
type input "Верстки и дизайна"
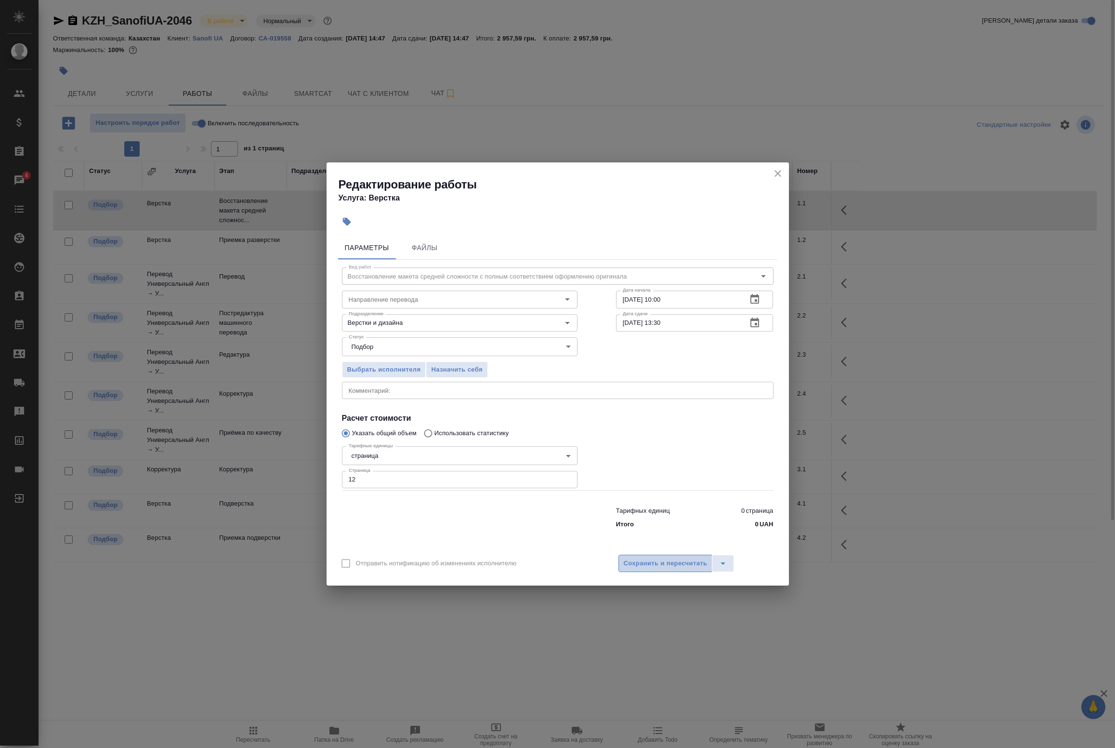
click at [658, 562] on span "Сохранить и пересчитать" at bounding box center [666, 563] width 84 height 11
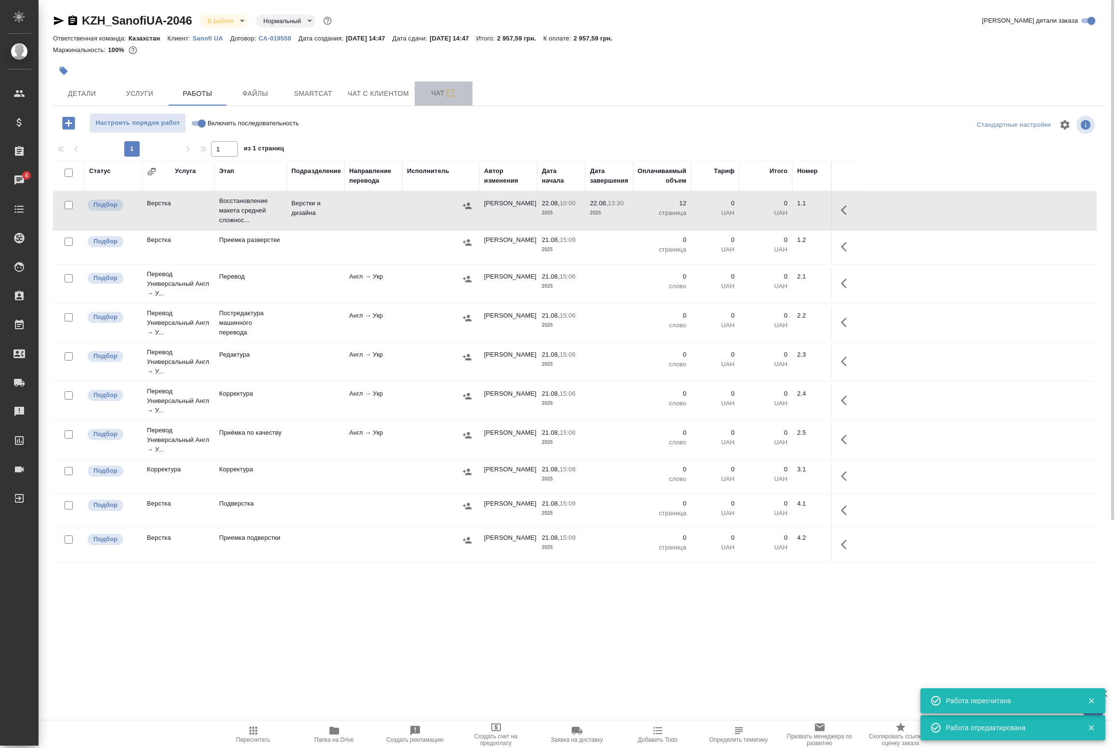
click at [444, 99] on button "Чат" at bounding box center [444, 93] width 58 height 24
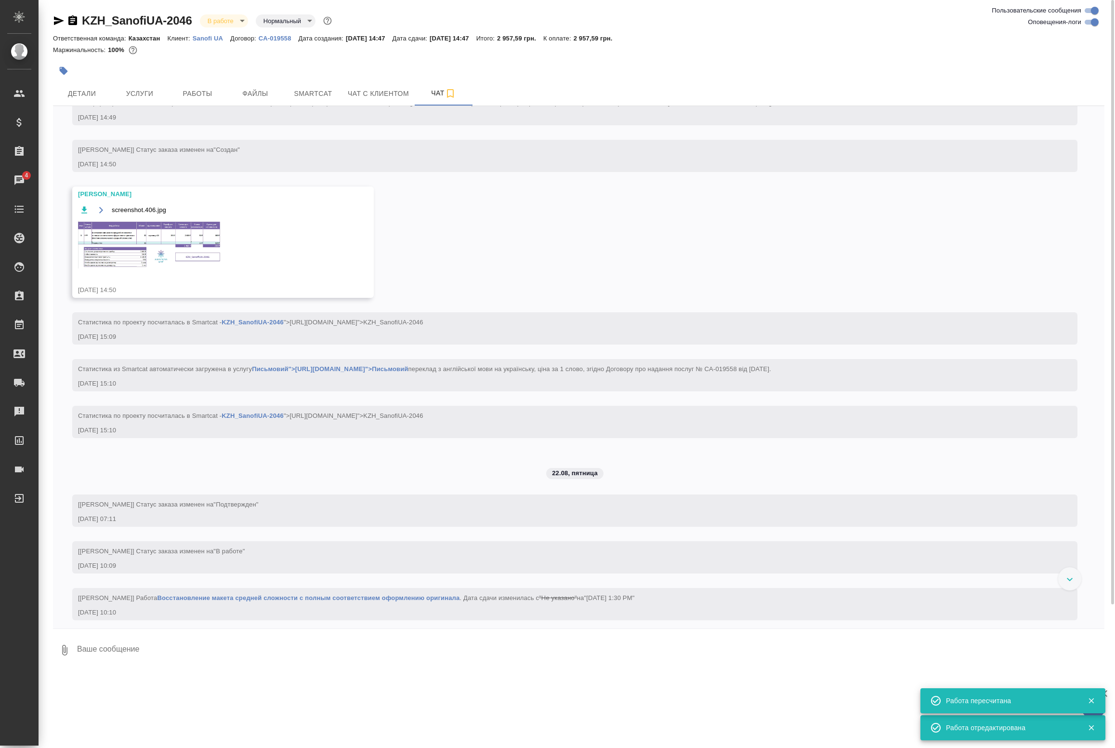
scroll to position [254, 0]
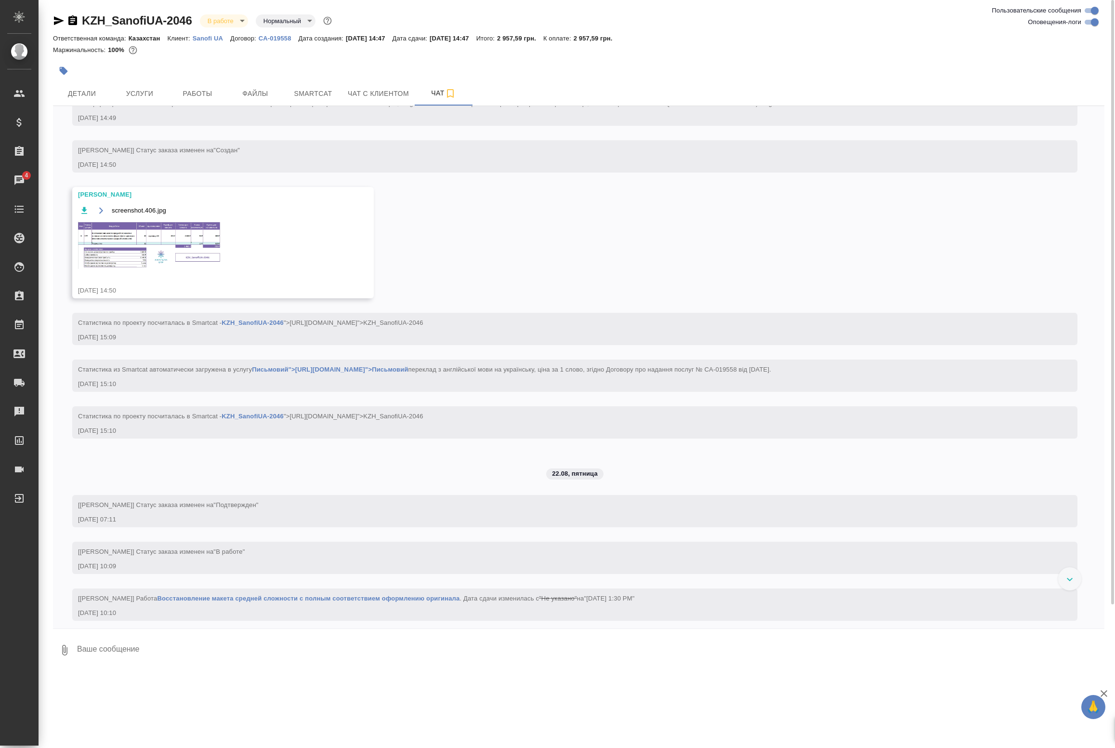
click at [136, 241] on img at bounding box center [150, 245] width 145 height 48
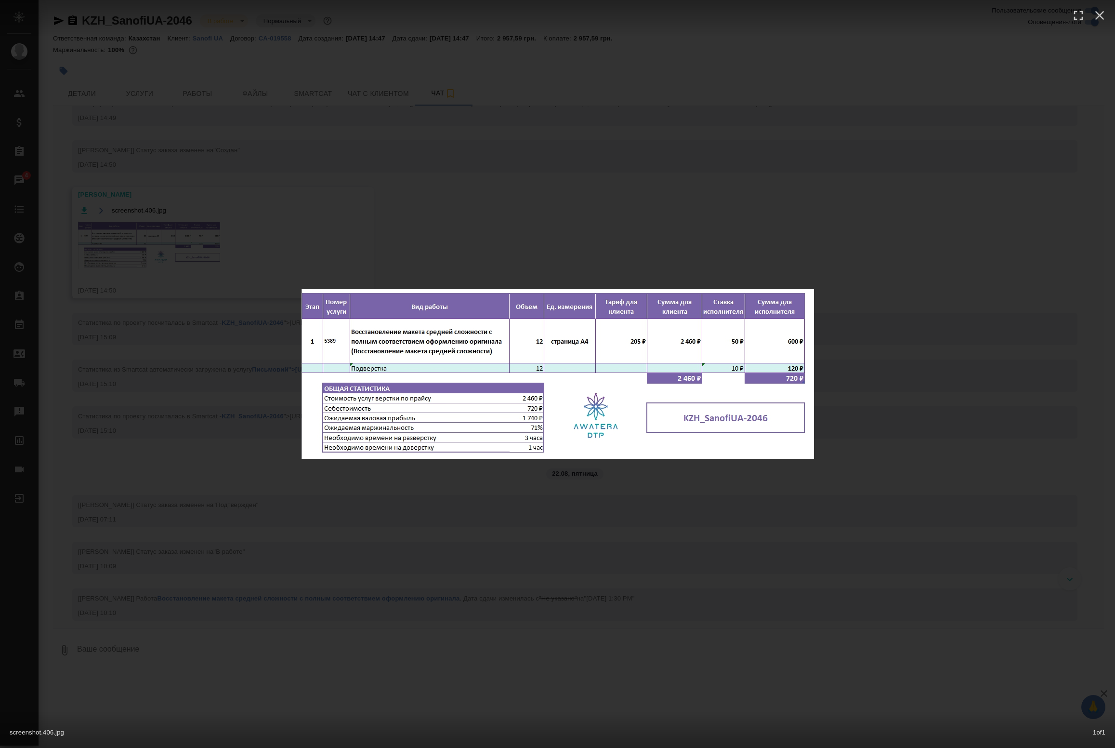
click at [336, 232] on div "screenshot.406.jpg 1 of 1" at bounding box center [557, 374] width 1115 height 748
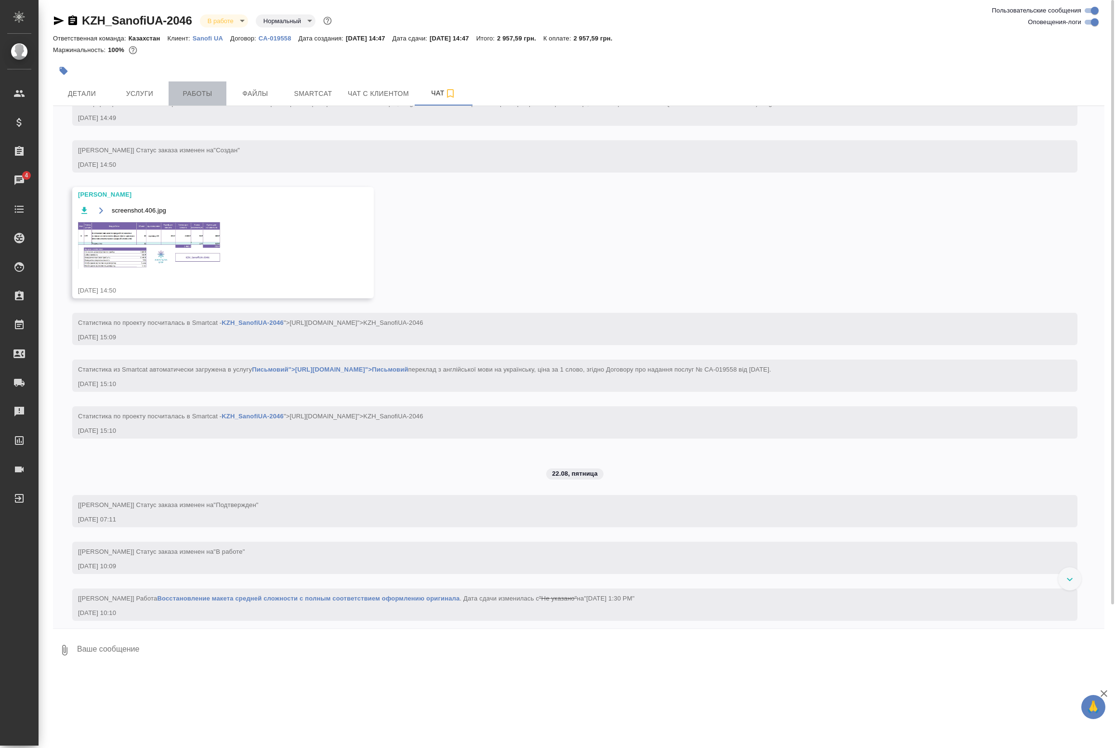
click at [215, 87] on button "Работы" at bounding box center [198, 93] width 58 height 24
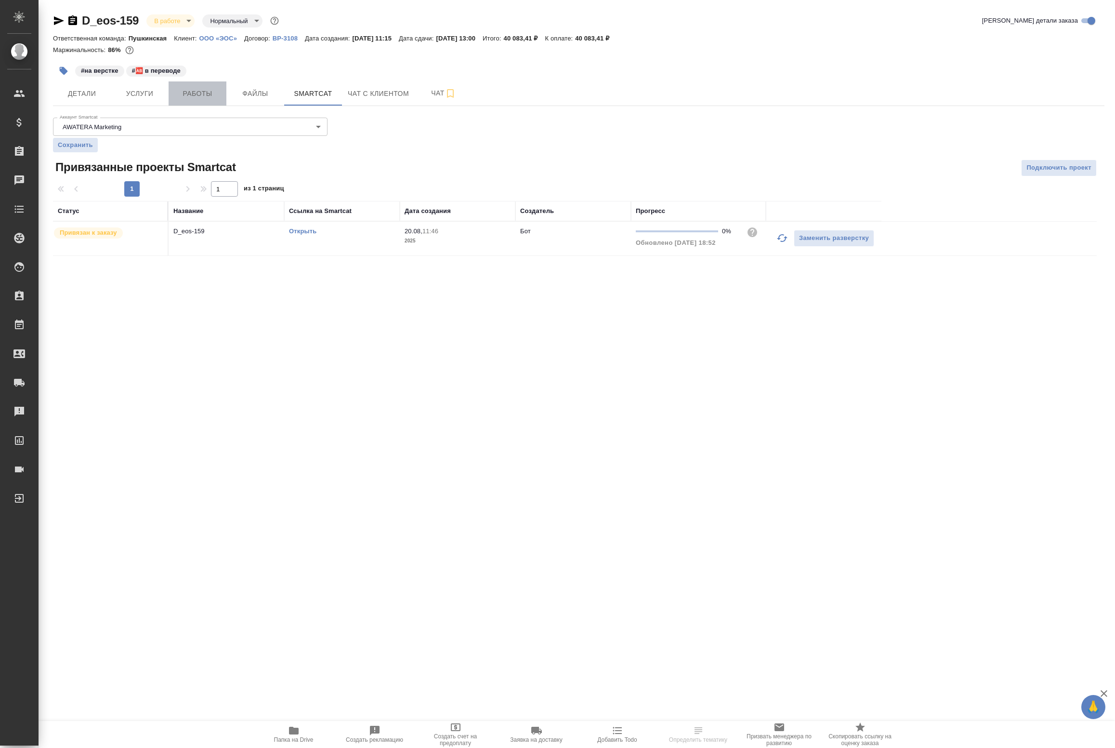
click at [205, 91] on span "Работы" at bounding box center [197, 94] width 46 height 12
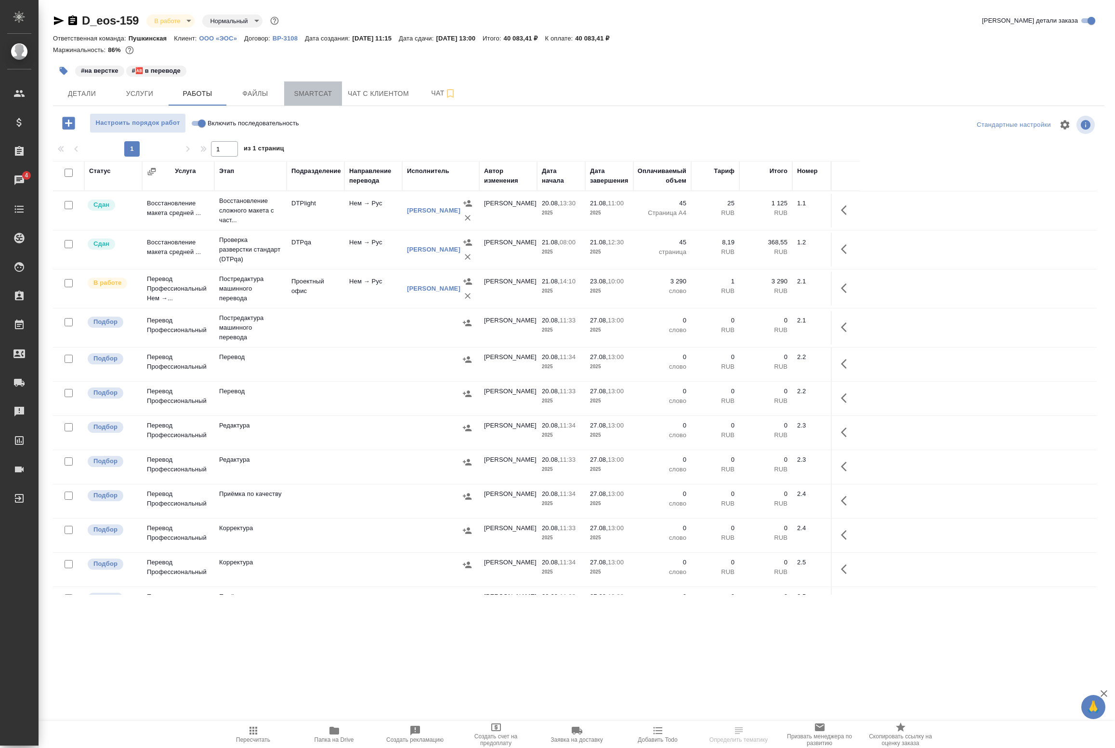
click at [319, 95] on span "Smartcat" at bounding box center [313, 94] width 46 height 12
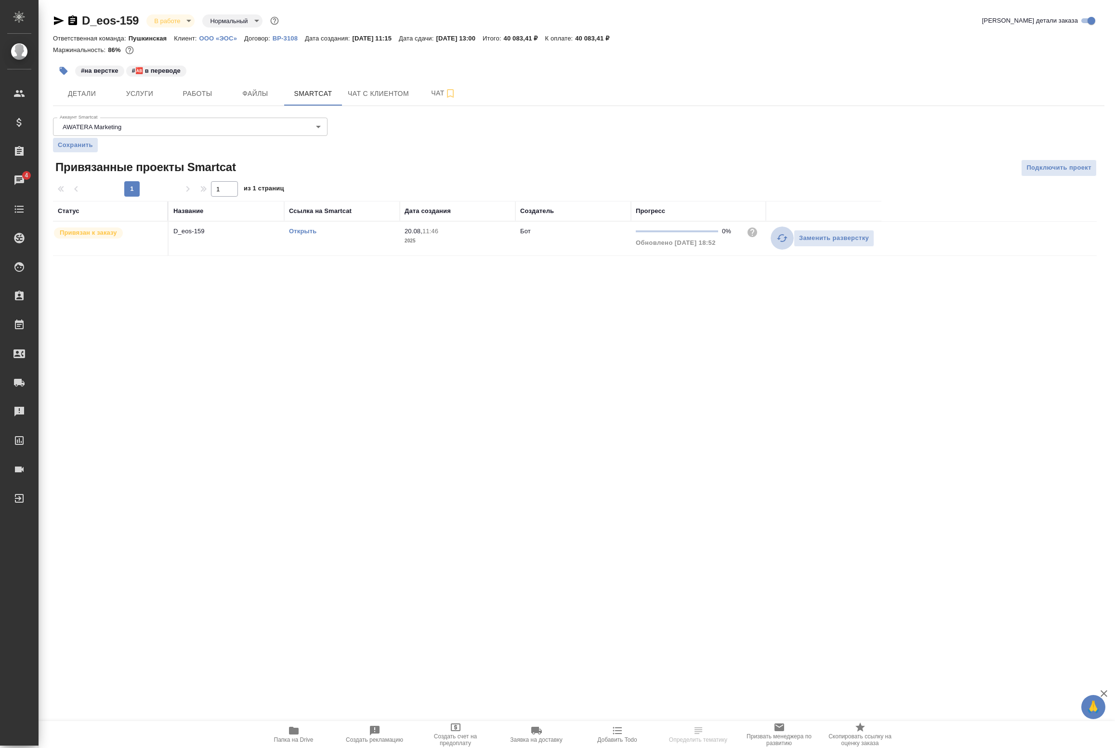
click at [771, 239] on button "button" at bounding box center [782, 237] width 23 height 23
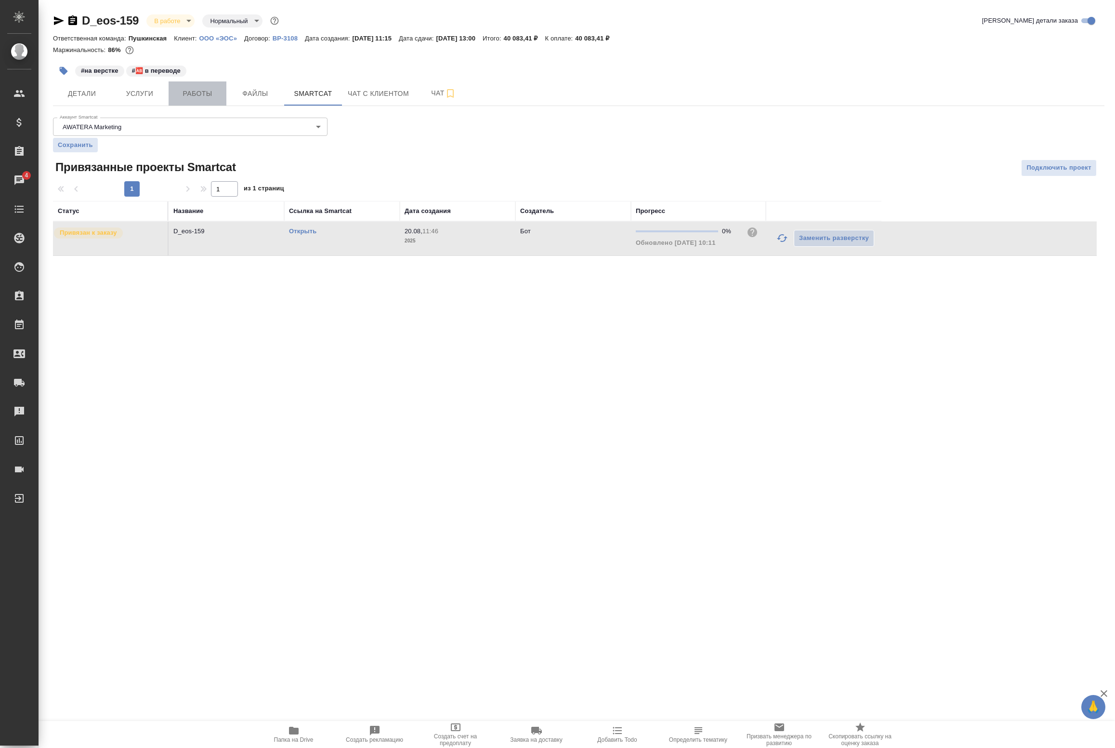
click at [197, 94] on span "Работы" at bounding box center [197, 94] width 46 height 12
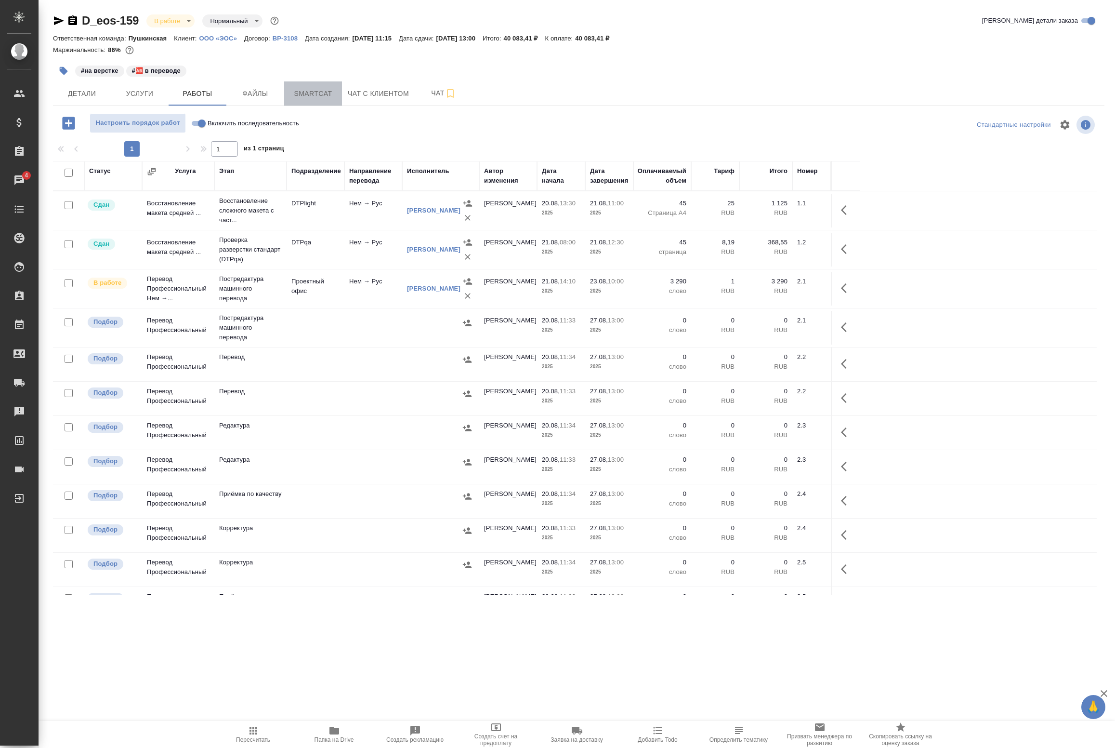
click at [302, 99] on span "Smartcat" at bounding box center [313, 94] width 46 height 12
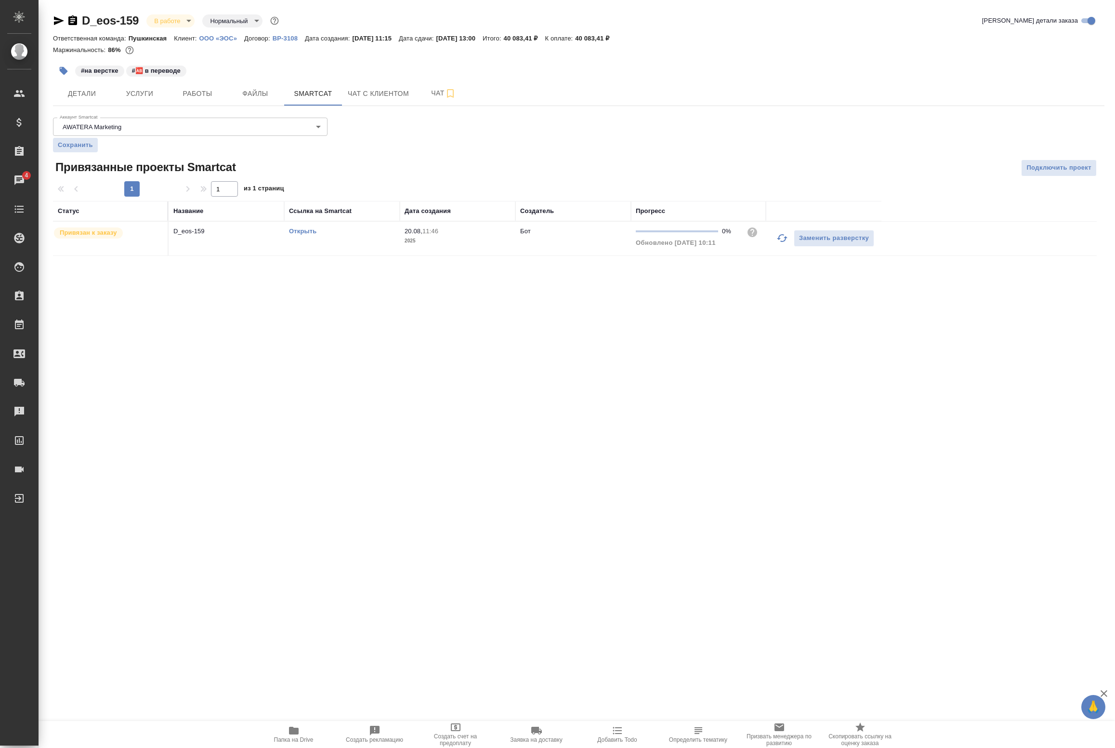
click at [304, 232] on link "Открыть" at bounding box center [302, 230] width 27 height 7
